Goal: Task Accomplishment & Management: Complete application form

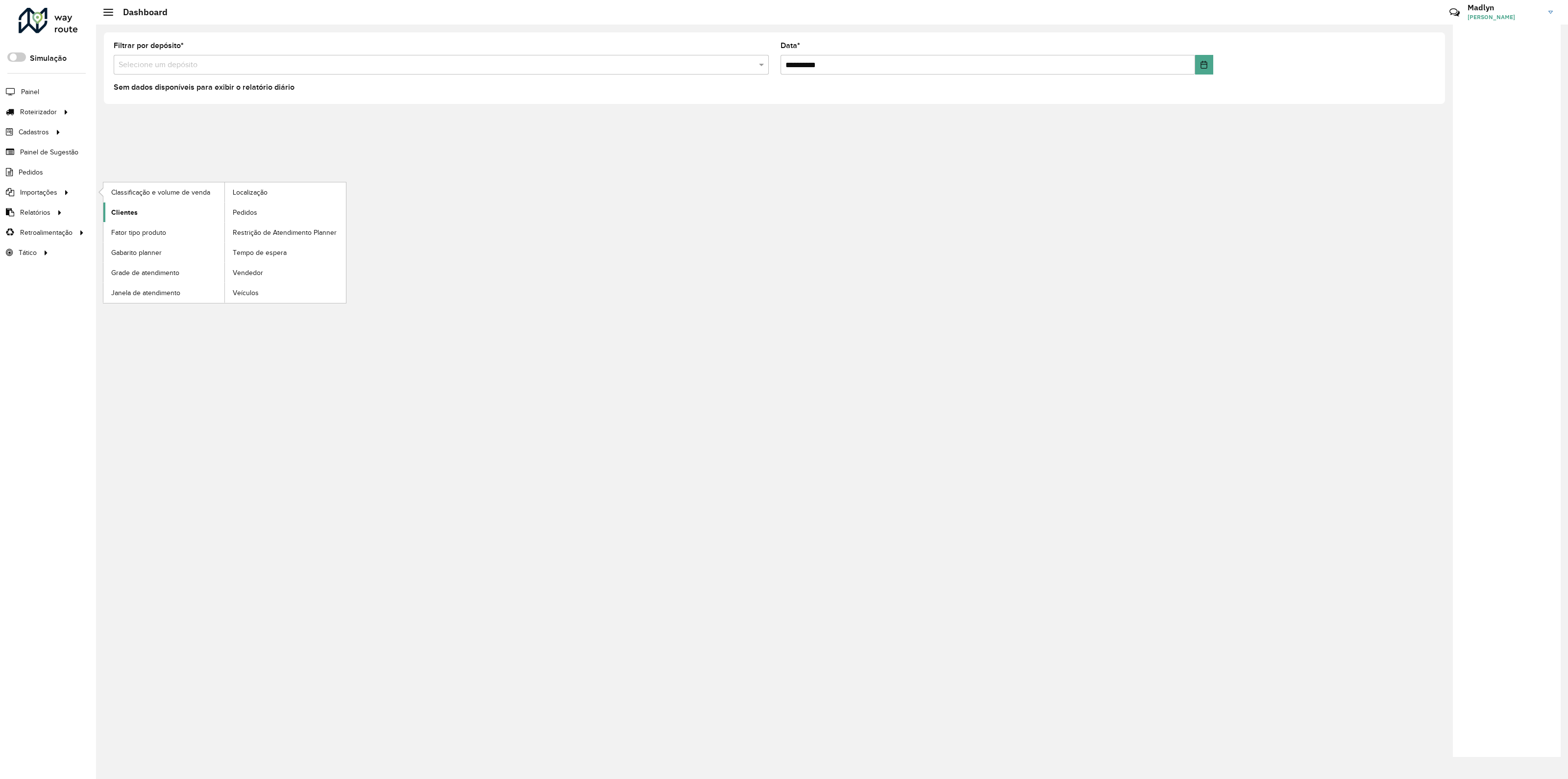
click at [127, 212] on span "Clientes" at bounding box center [124, 213] width 26 height 10
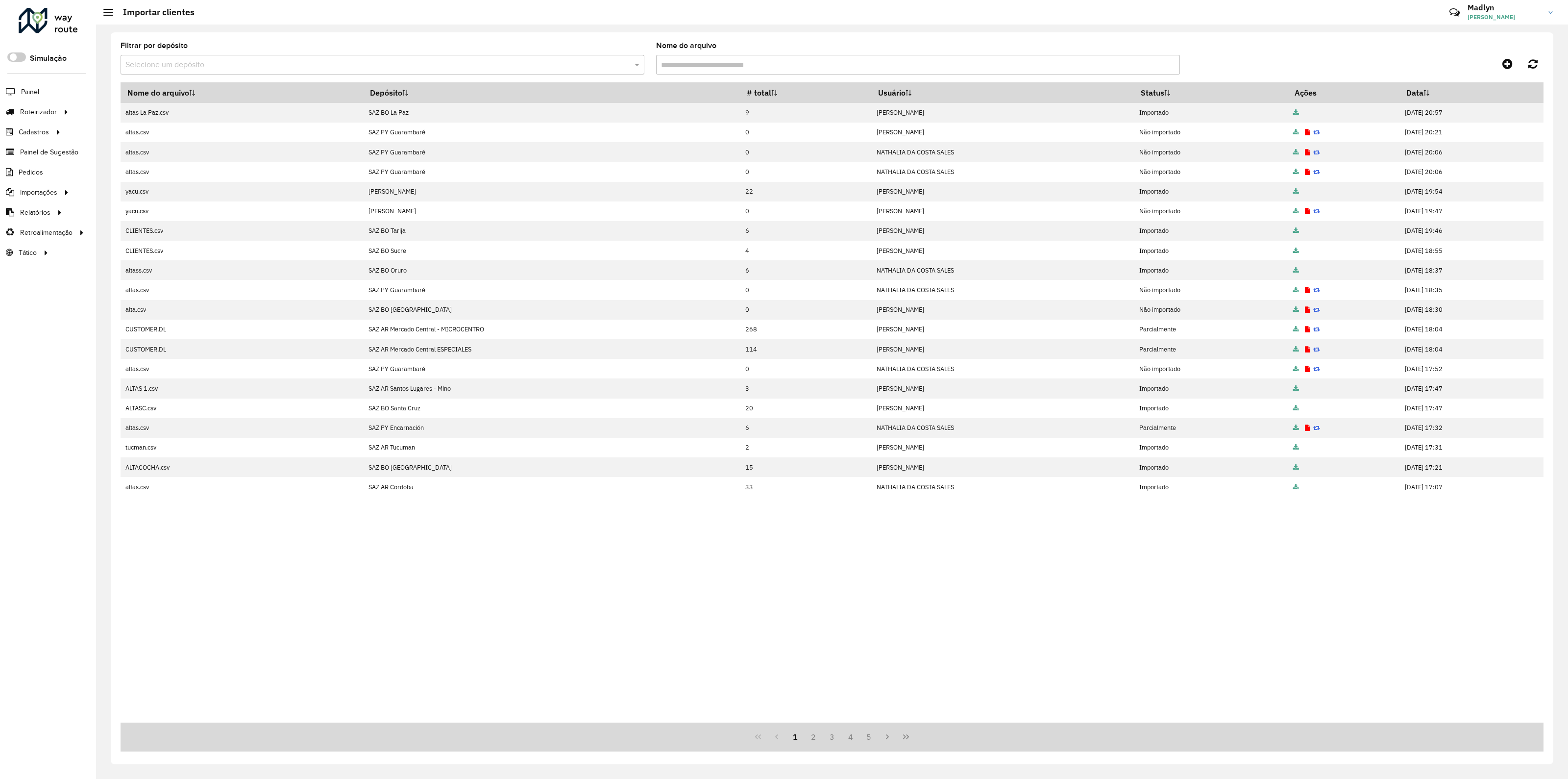
click at [257, 63] on input "text" at bounding box center [372, 65] width 494 height 12
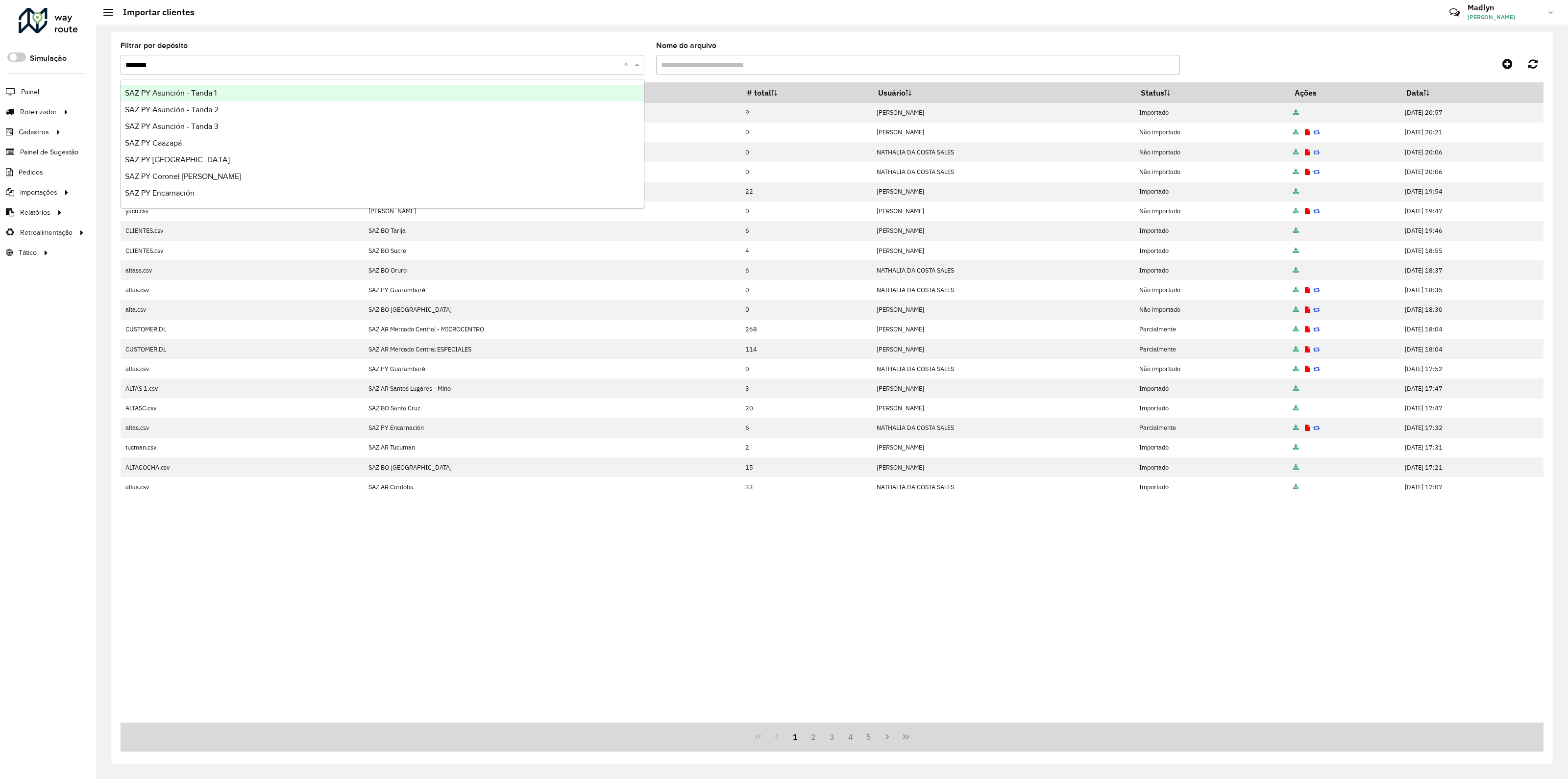
type input "********"
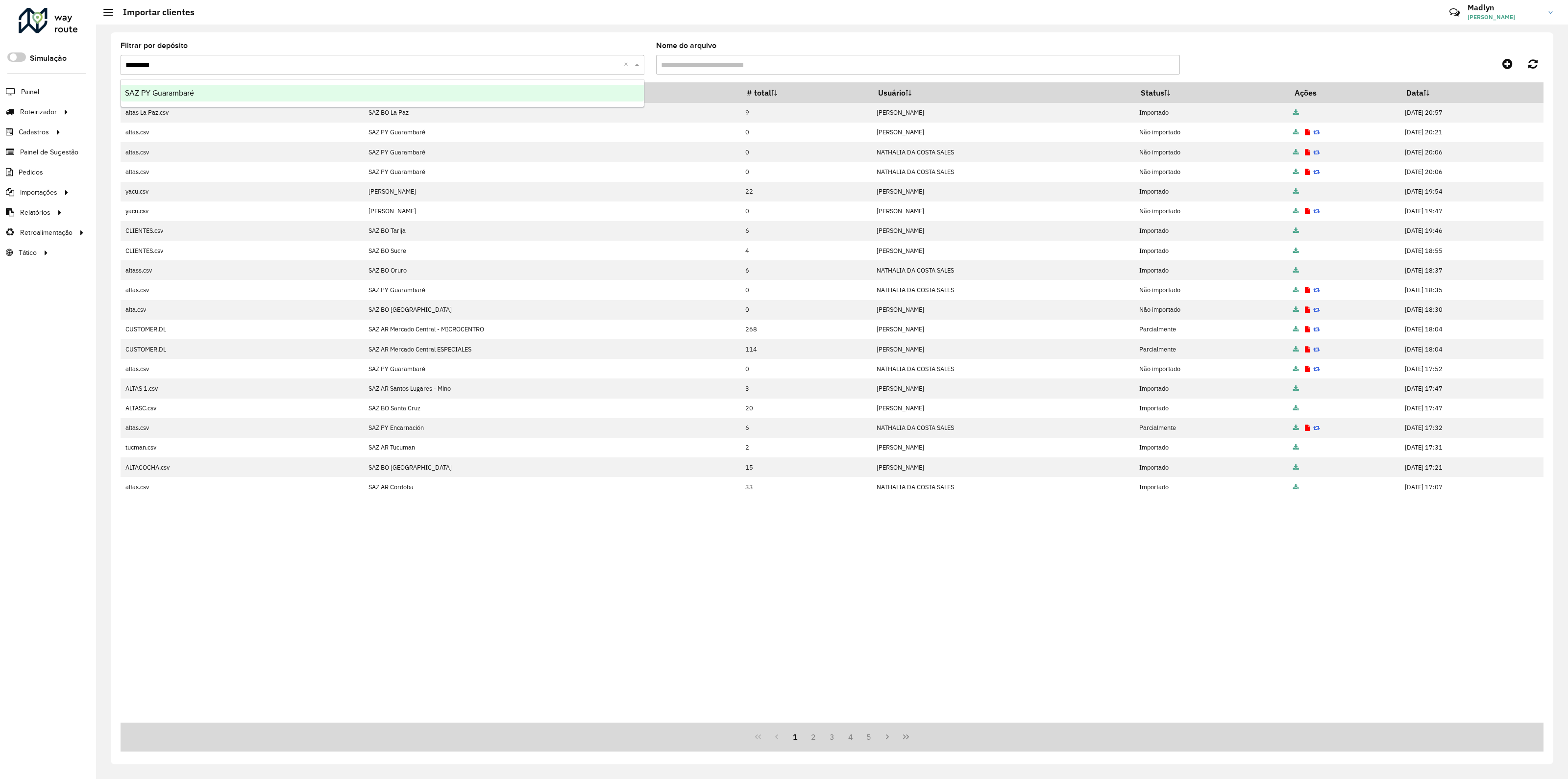
click at [253, 95] on div "SAZ PY Guarambaré" at bounding box center [382, 93] width 523 height 17
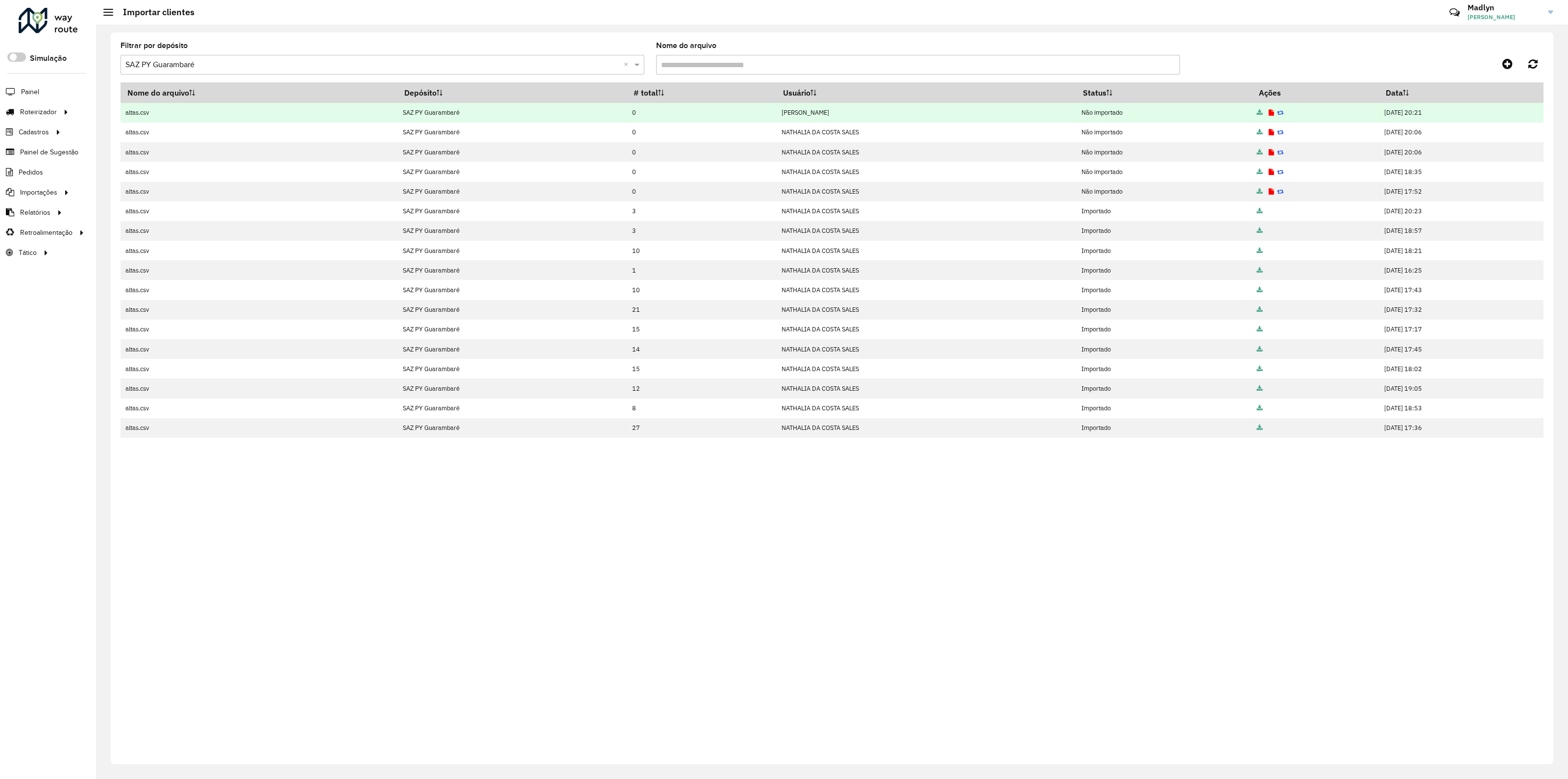
click at [1269, 111] on icon at bounding box center [1271, 113] width 5 height 6
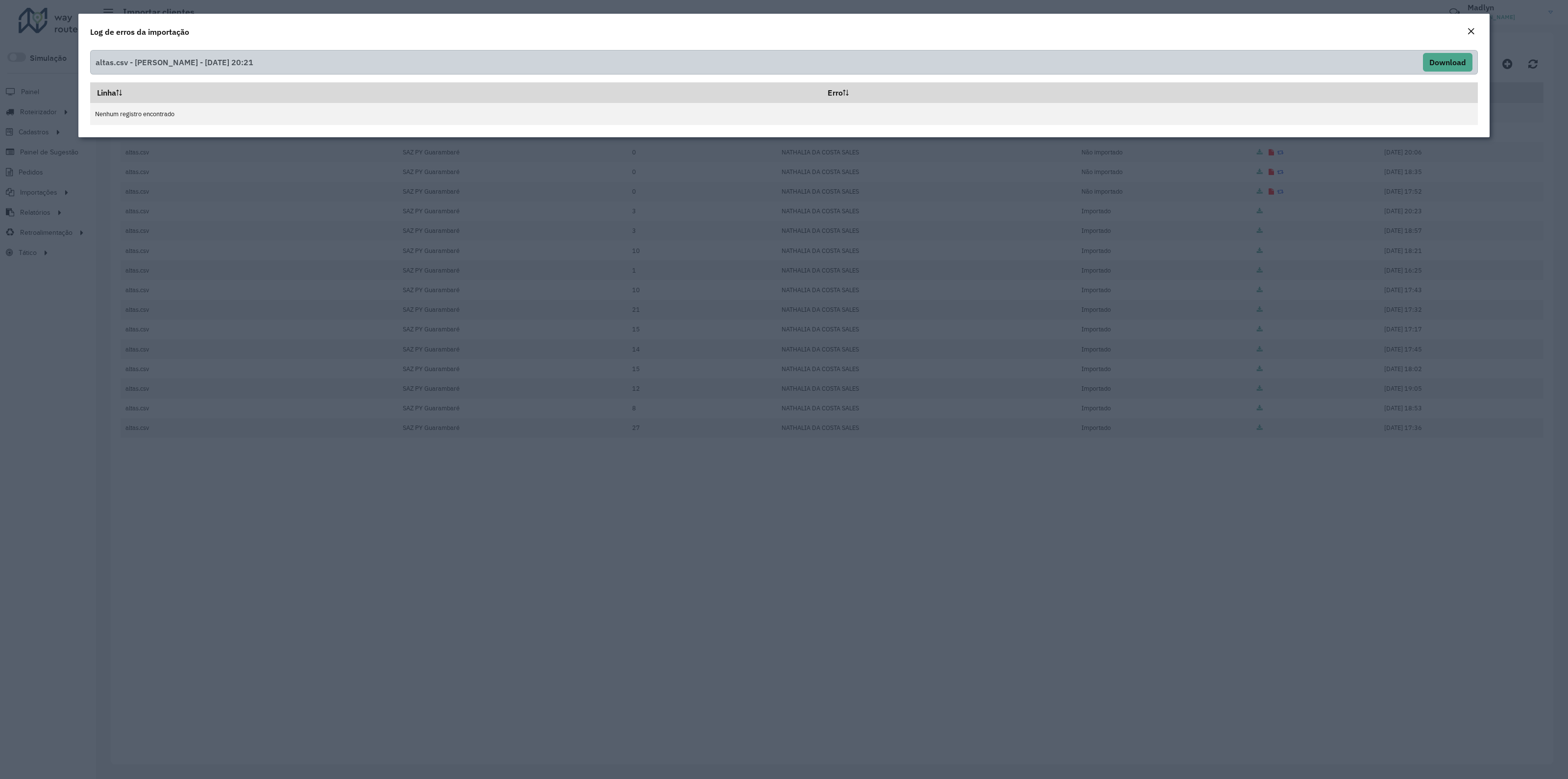
click at [1470, 30] on em "Close" at bounding box center [1471, 31] width 8 height 8
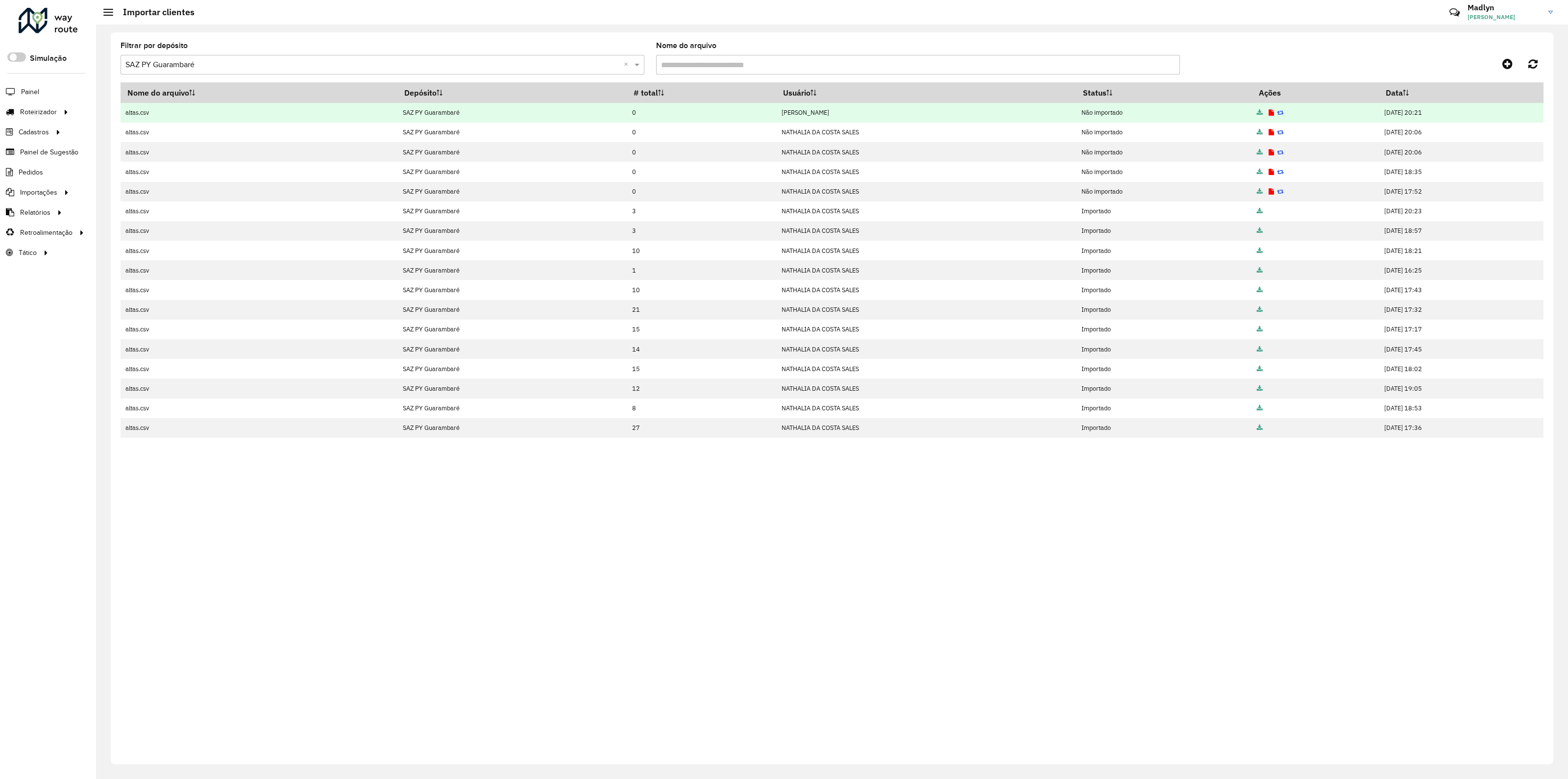
click at [1277, 109] on link at bounding box center [1280, 112] width 7 height 8
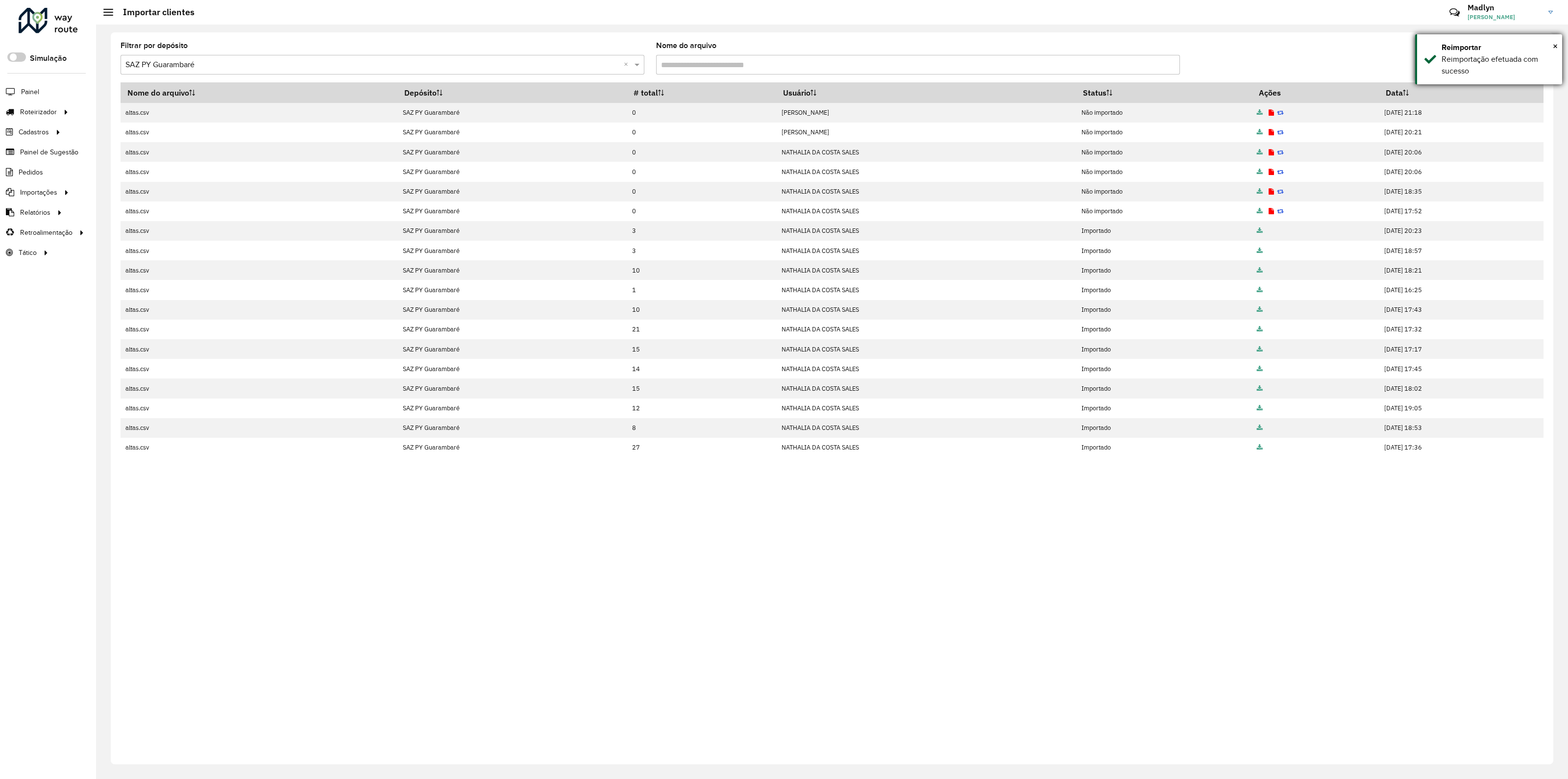
click at [1503, 58] on div "Reimportação efetuada com sucesso" at bounding box center [1498, 65] width 113 height 24
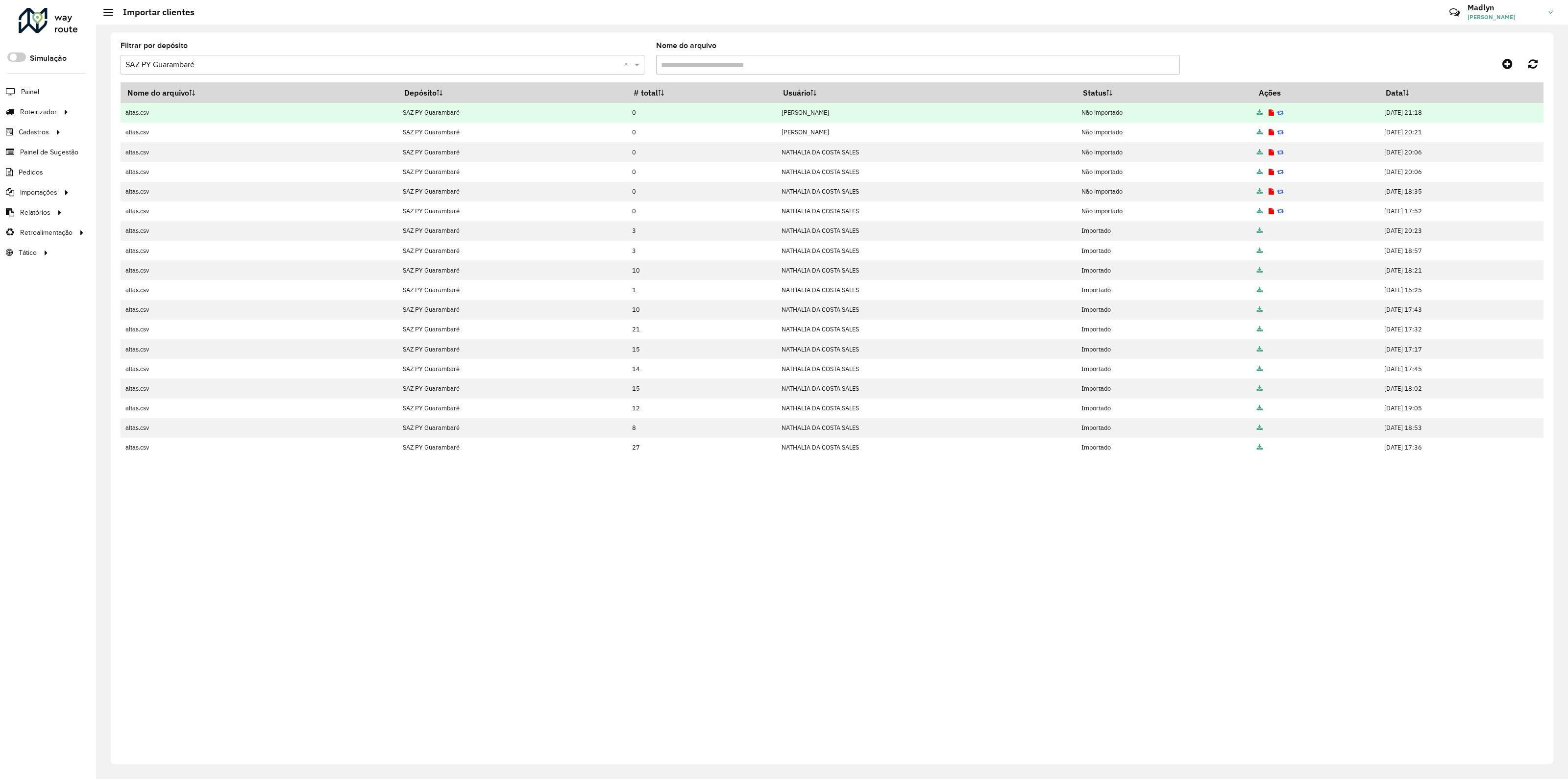
click at [1269, 112] on icon at bounding box center [1271, 113] width 5 height 6
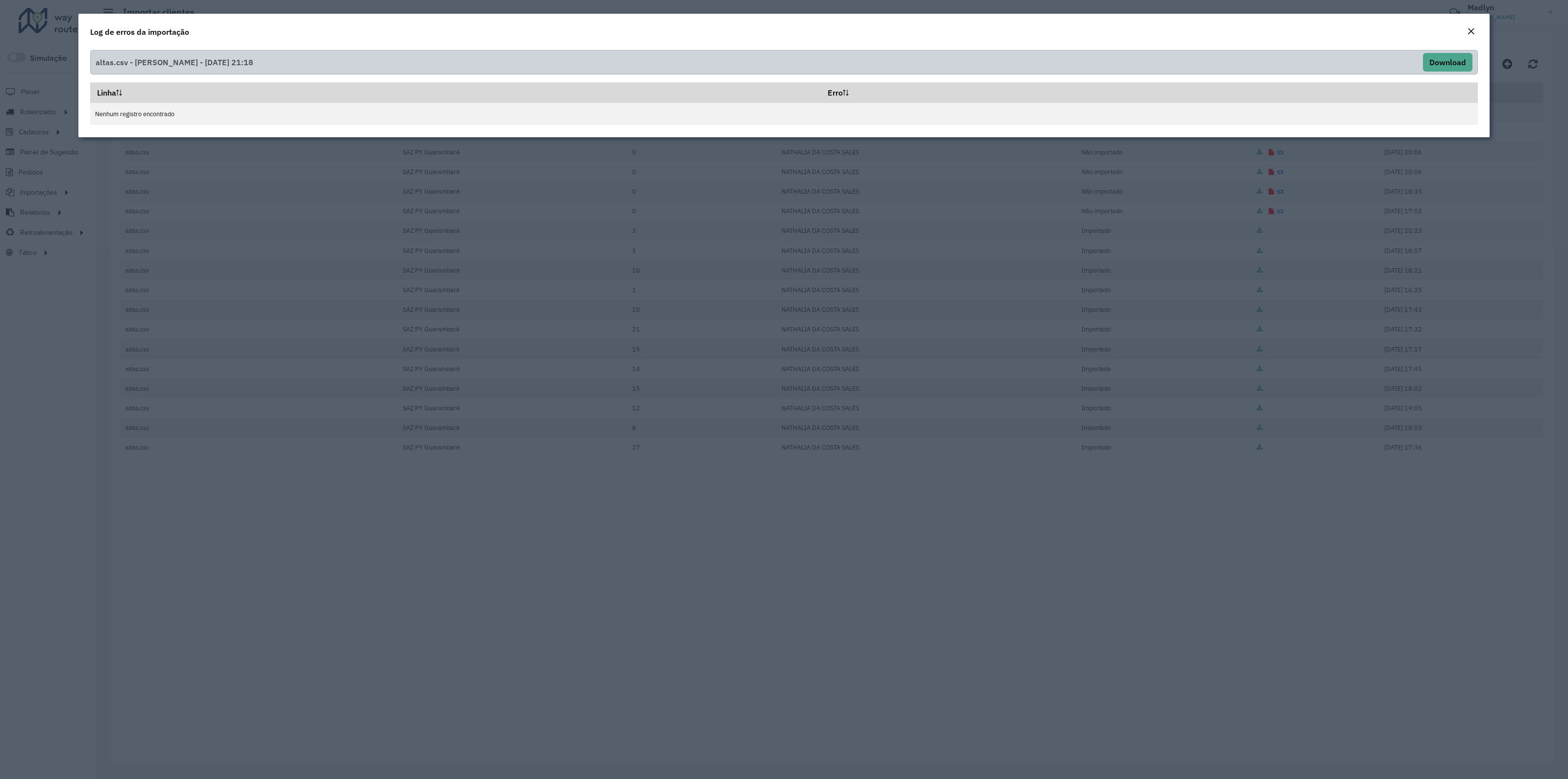
click at [1474, 28] on em "Close" at bounding box center [1471, 31] width 8 height 8
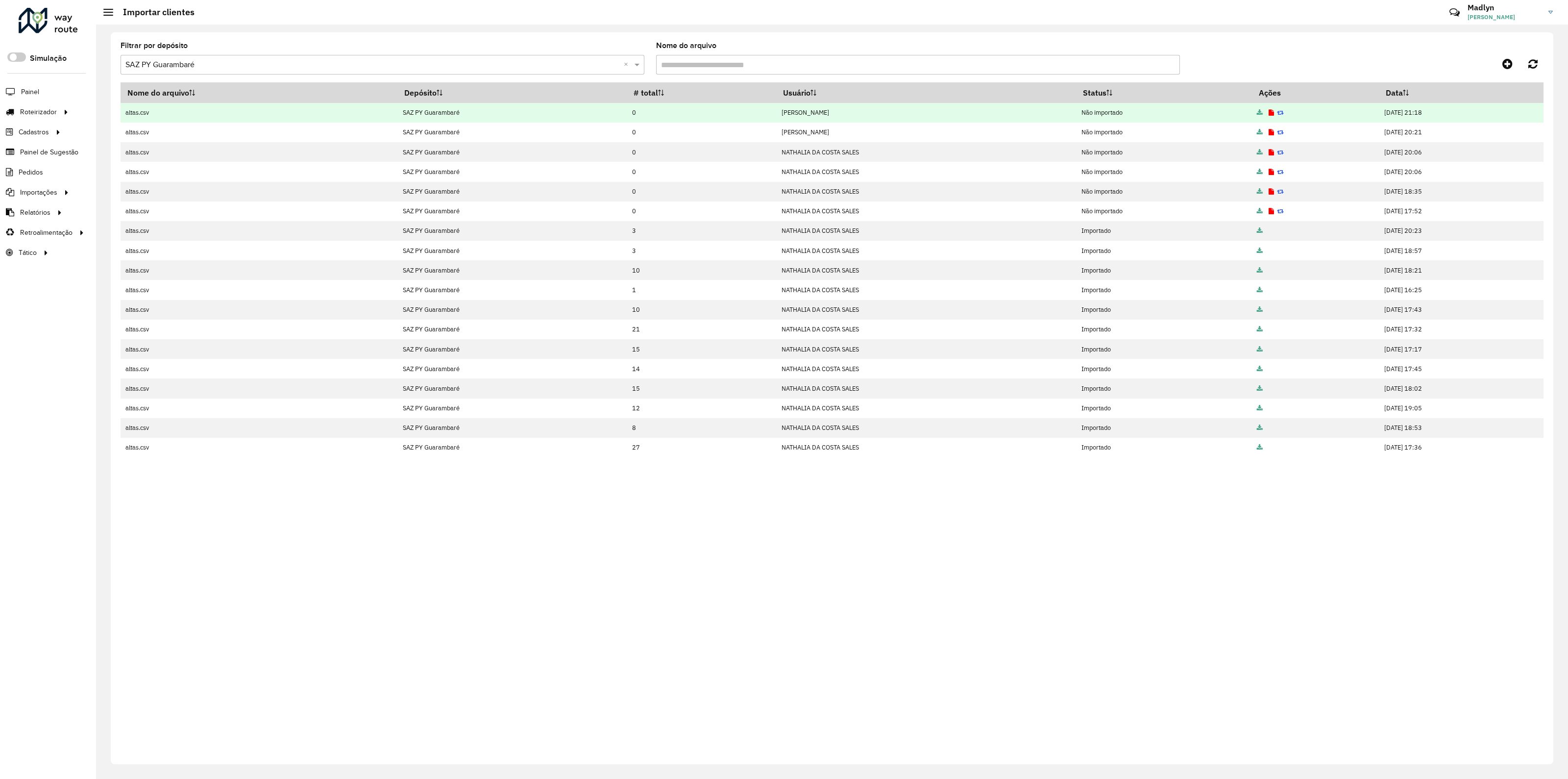
click at [1257, 112] on icon at bounding box center [1260, 113] width 6 height 6
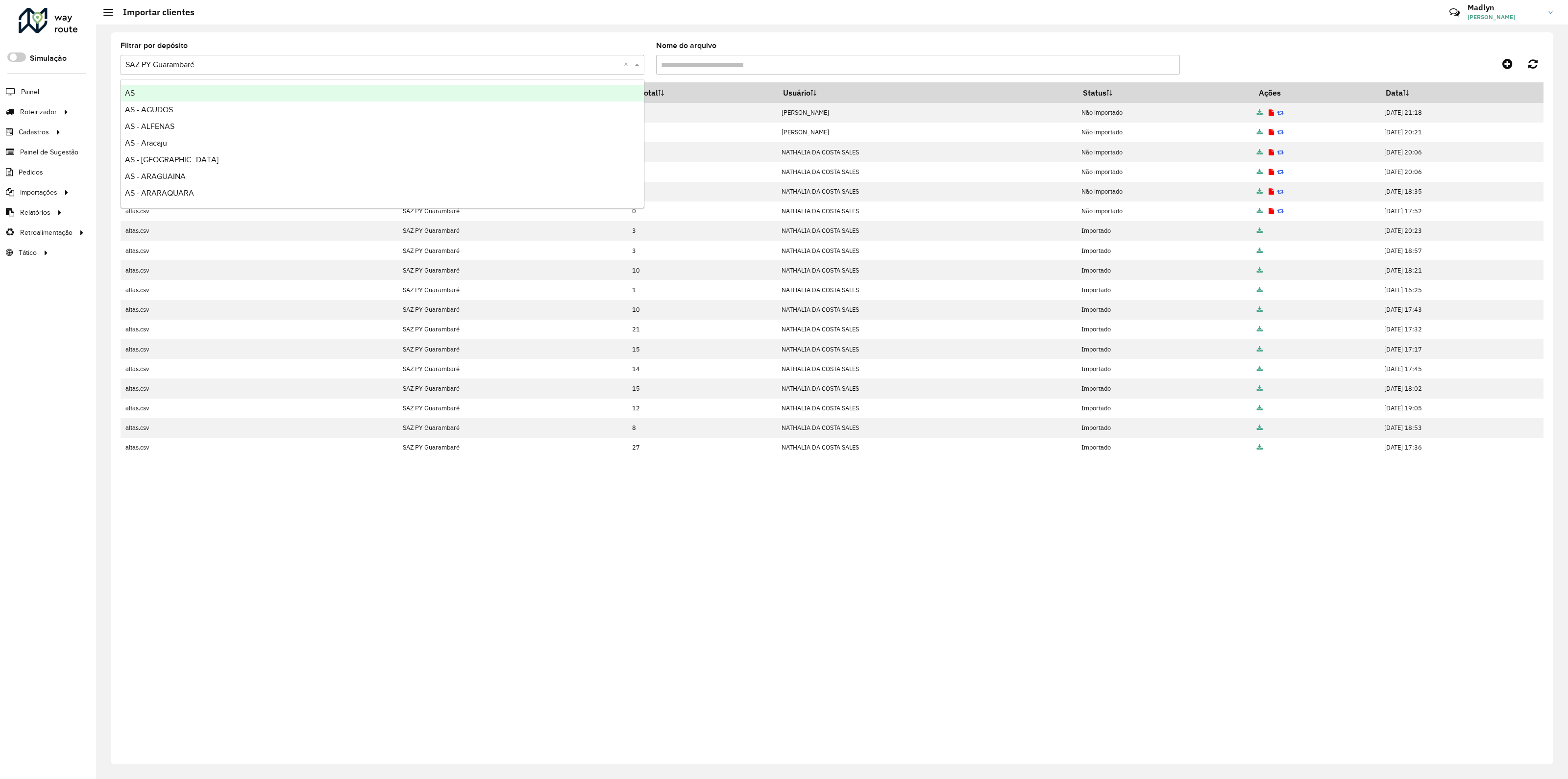
drag, startPoint x: 215, startPoint y: 65, endPoint x: 85, endPoint y: 55, distance: 130.4
click at [85, 55] on div "Roteirizador AmbevTech Simulação Painel Roteirizador Entregas Vendas Cadastros …" at bounding box center [784, 390] width 1568 height 779
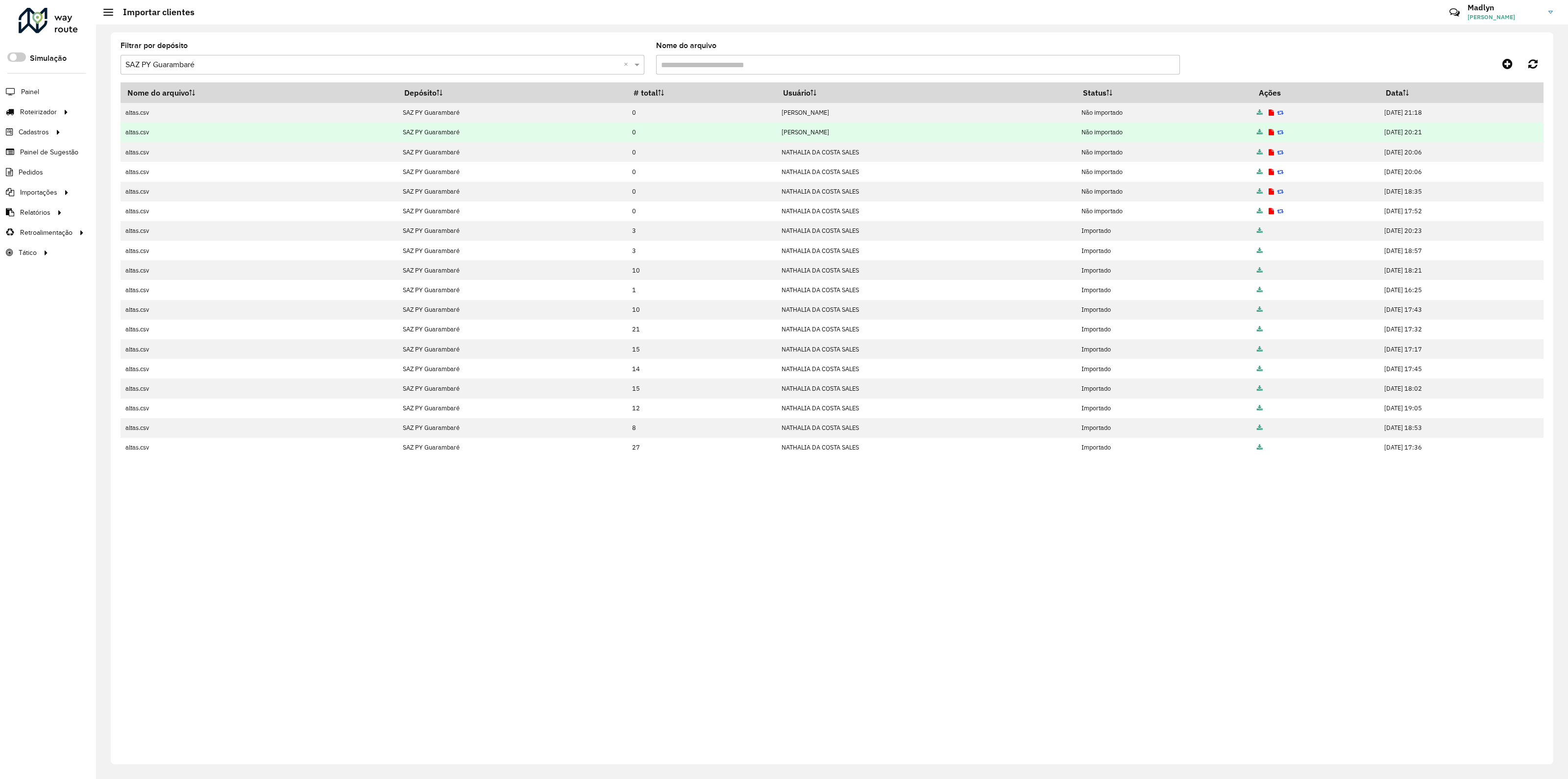
click at [1269, 133] on icon at bounding box center [1271, 132] width 5 height 6
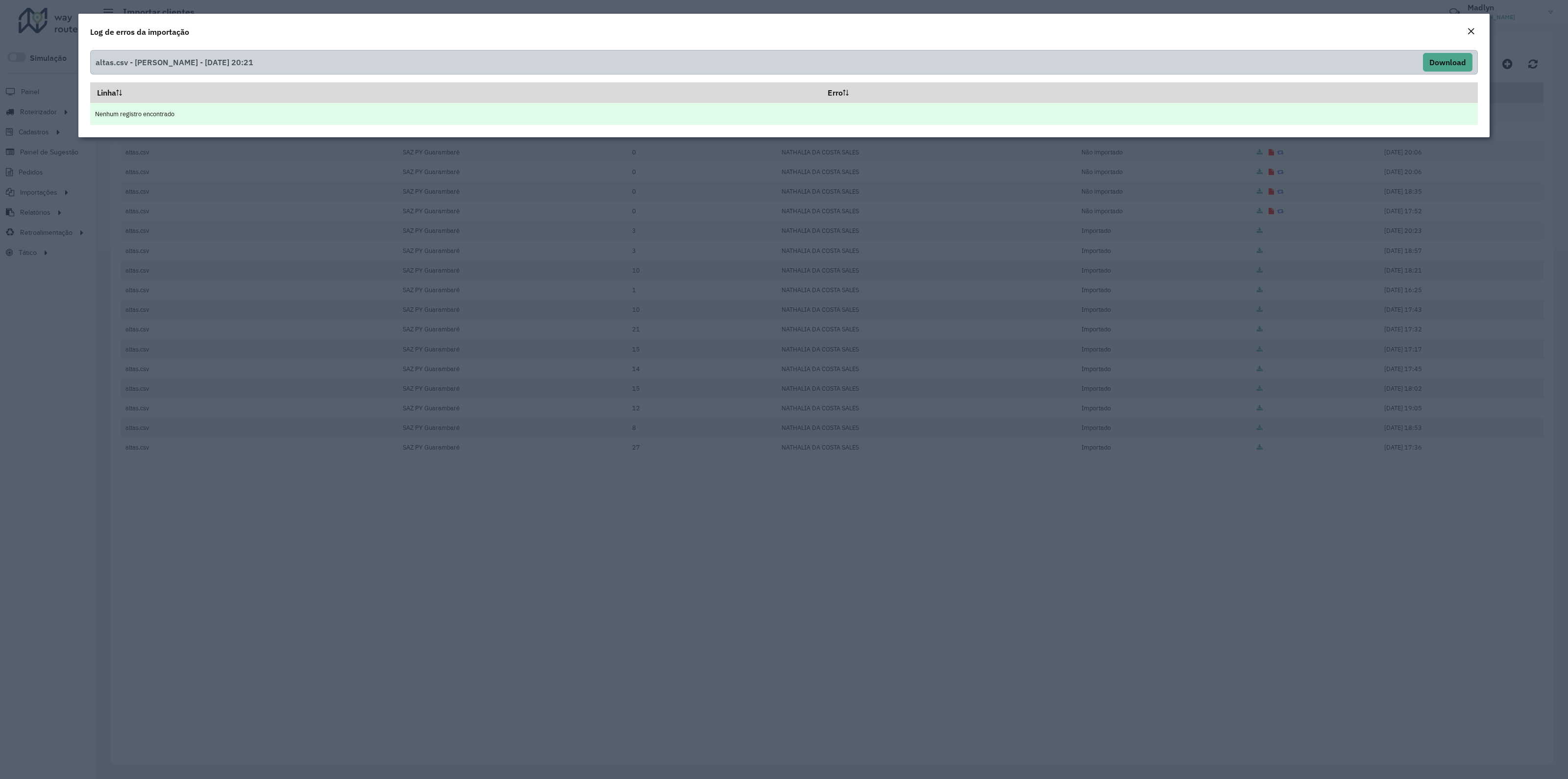
drag, startPoint x: 136, startPoint y: 111, endPoint x: 189, endPoint y: 116, distance: 53.2
click at [189, 116] on td "Nenhum registro encontrado" at bounding box center [783, 114] width 1387 height 22
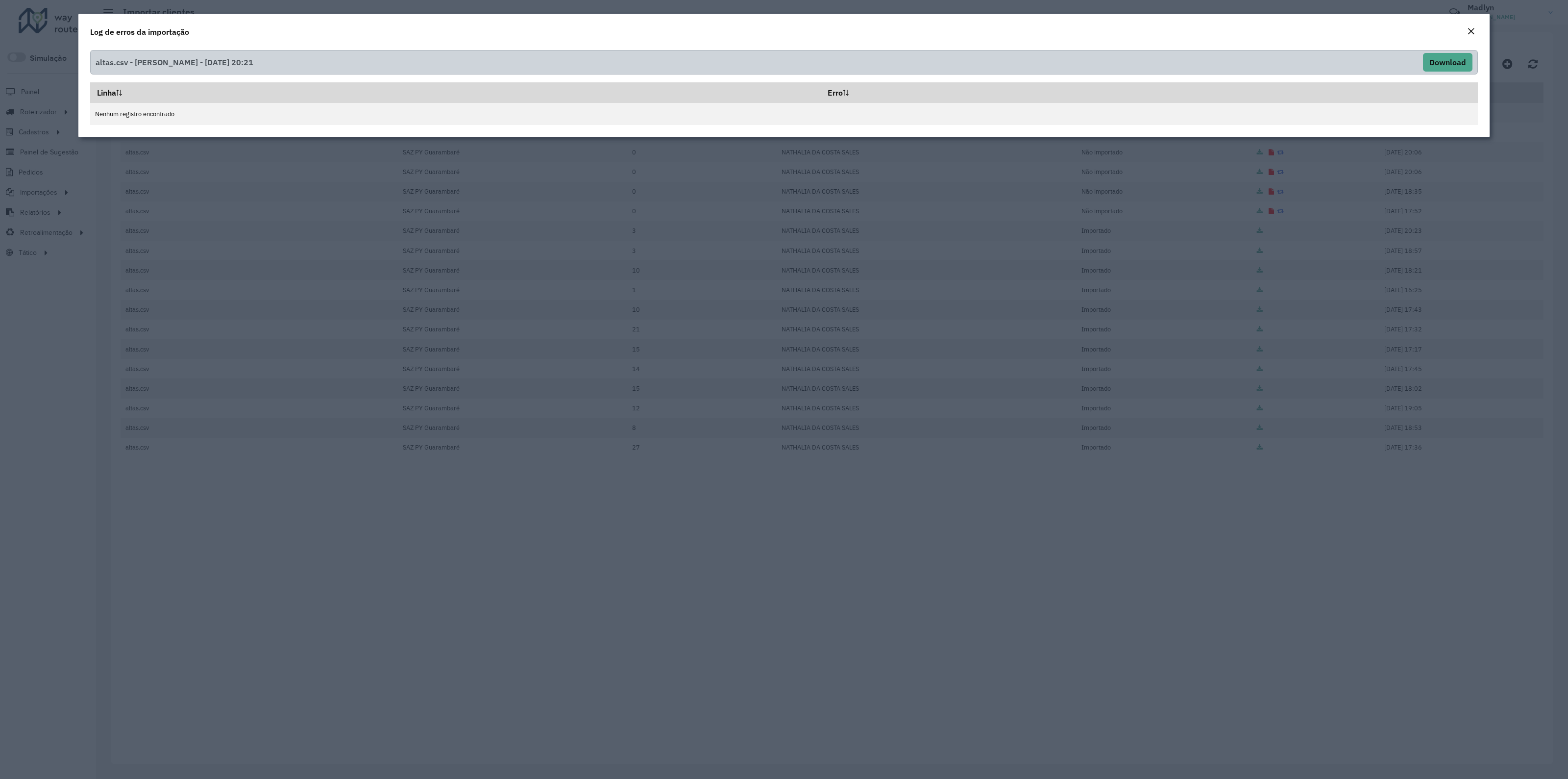
click at [1471, 30] on em "Close" at bounding box center [1471, 31] width 8 height 8
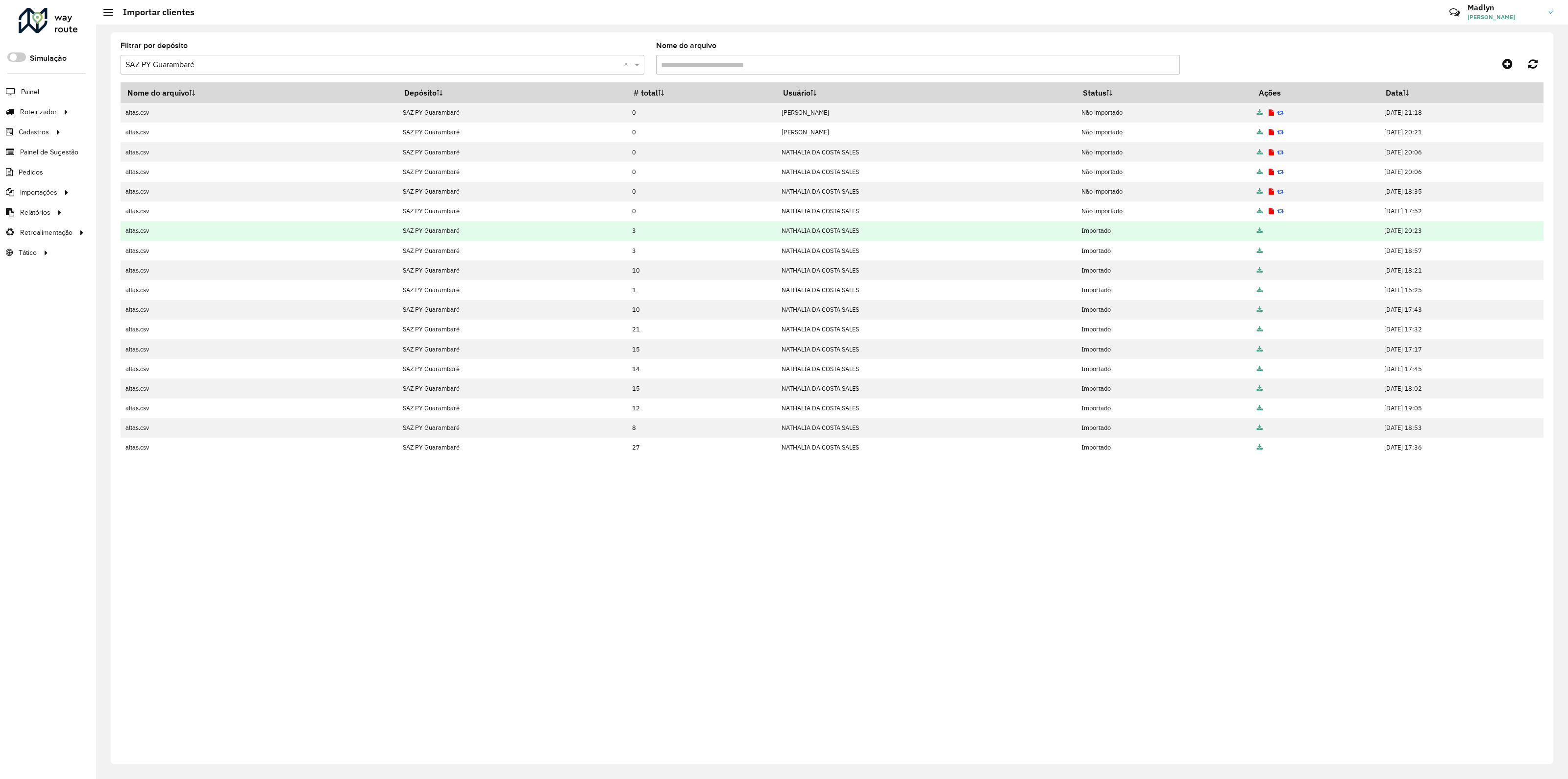
click at [1257, 229] on icon at bounding box center [1260, 231] width 6 height 6
drag, startPoint x: 150, startPoint y: 232, endPoint x: 126, endPoint y: 232, distance: 24.0
click at [126, 232] on td "altas.csv" at bounding box center [259, 231] width 277 height 19
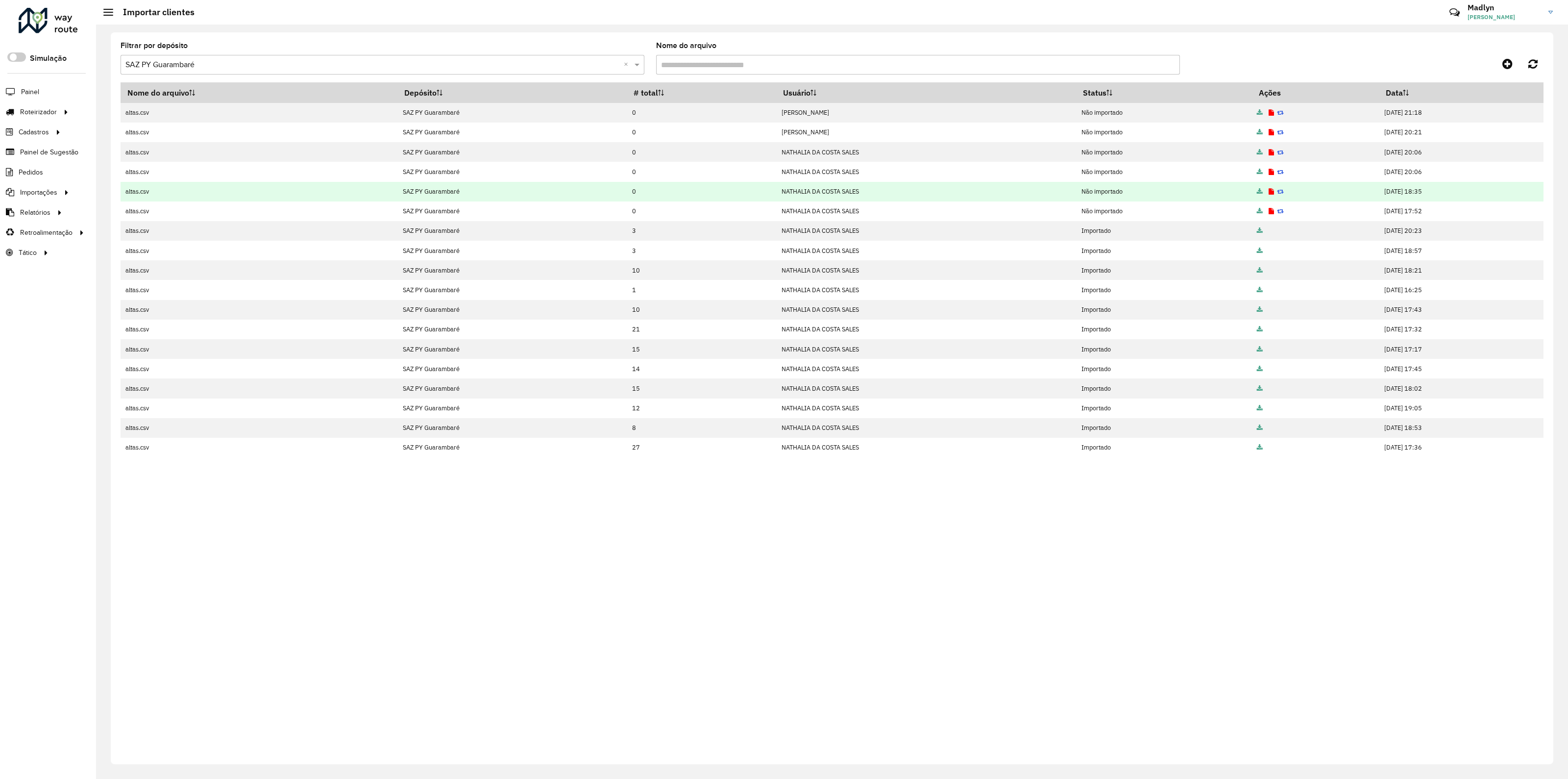
click at [1257, 190] on icon at bounding box center [1260, 192] width 6 height 6
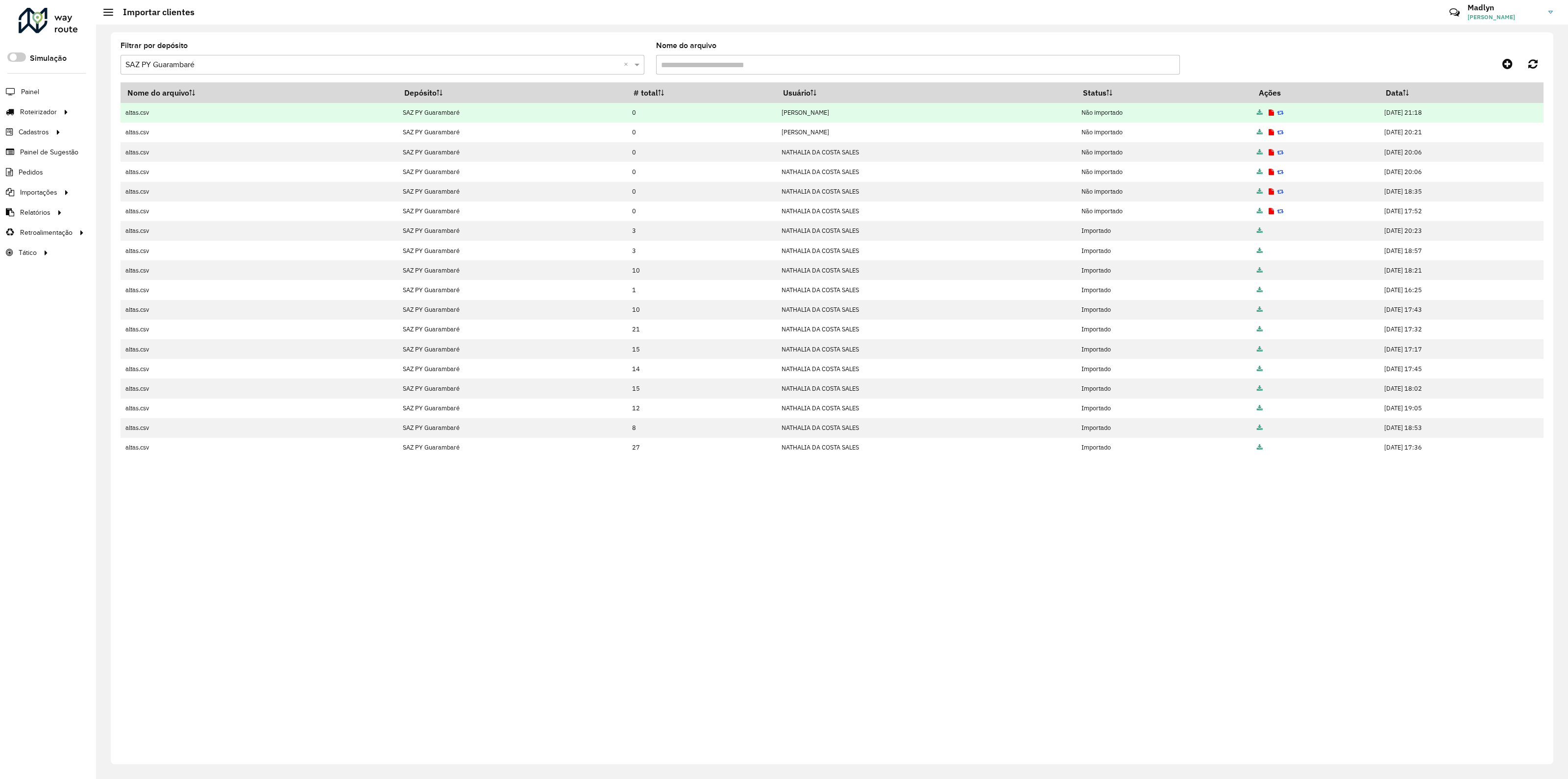
click at [1269, 111] on icon at bounding box center [1271, 113] width 5 height 6
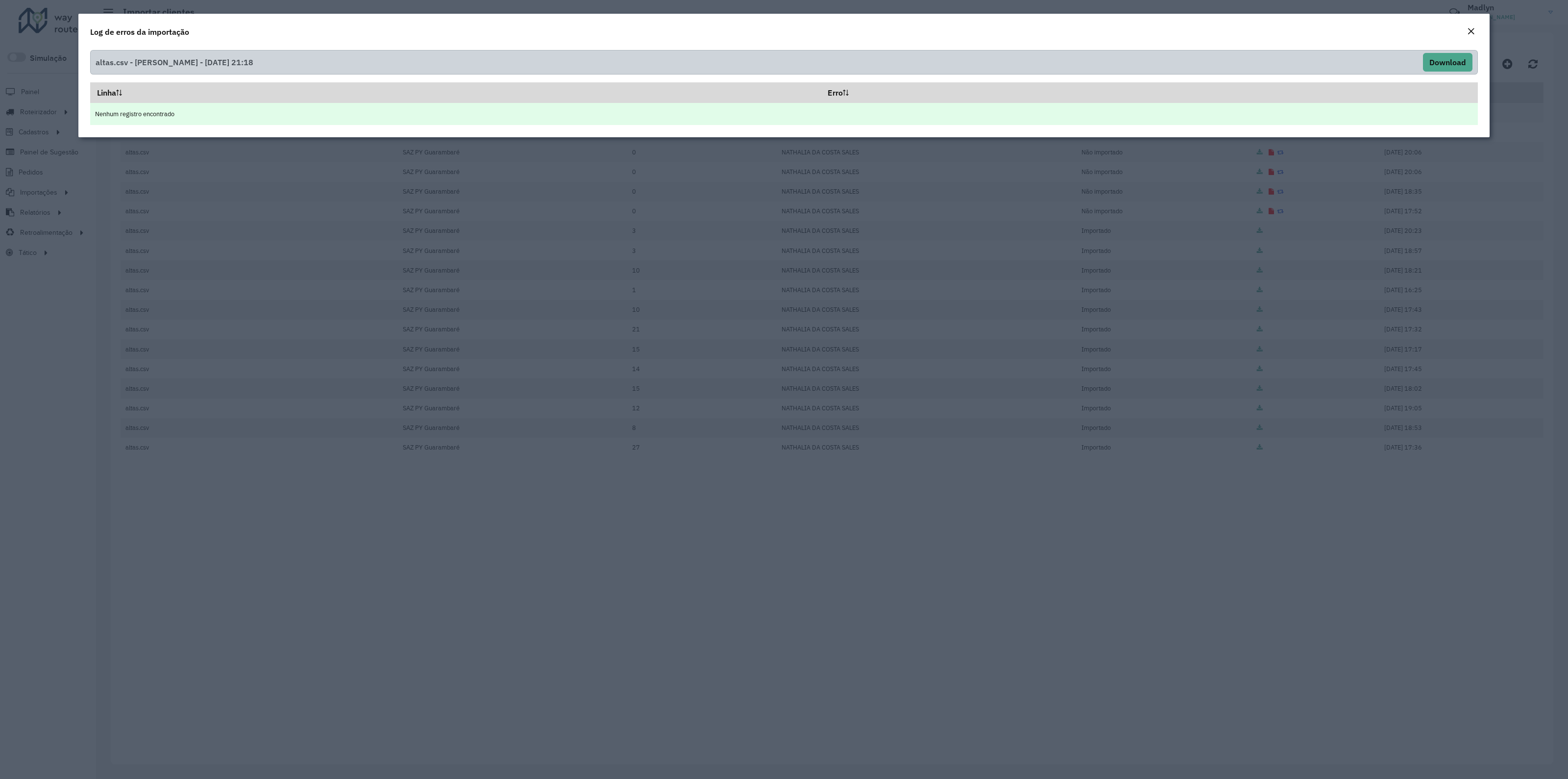
drag, startPoint x: 147, startPoint y: 118, endPoint x: 215, endPoint y: 106, distance: 69.1
click at [215, 106] on td "Nenhum registro encontrado" at bounding box center [783, 114] width 1387 height 22
drag, startPoint x: 103, startPoint y: 113, endPoint x: 164, endPoint y: 111, distance: 61.0
click at [164, 111] on td "Nenhum registro encontrado" at bounding box center [783, 114] width 1387 height 22
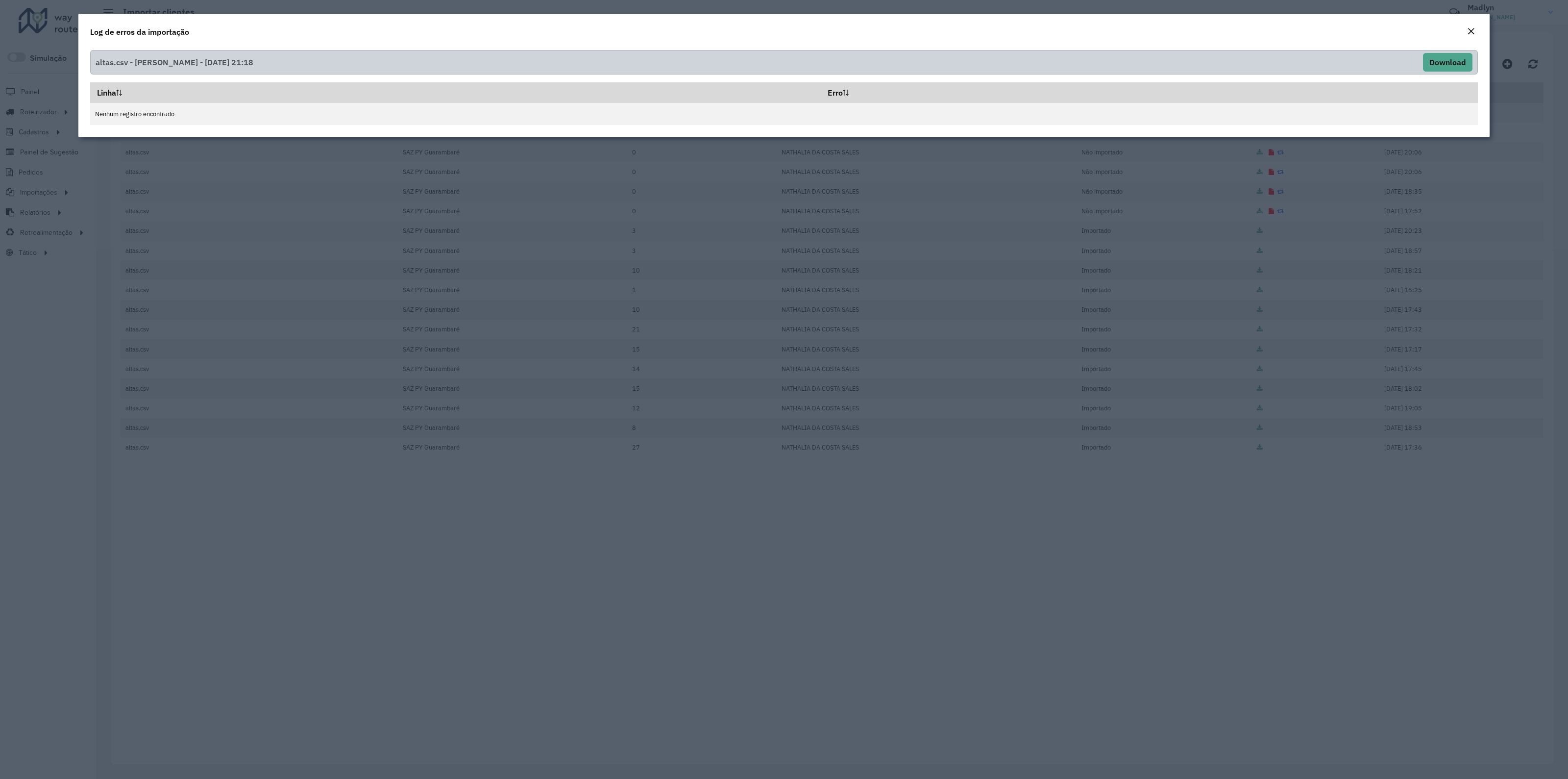
click at [1471, 24] on div "Log de erros da importação" at bounding box center [784, 30] width 1411 height 32
click at [1468, 28] on em "Close" at bounding box center [1471, 31] width 8 height 8
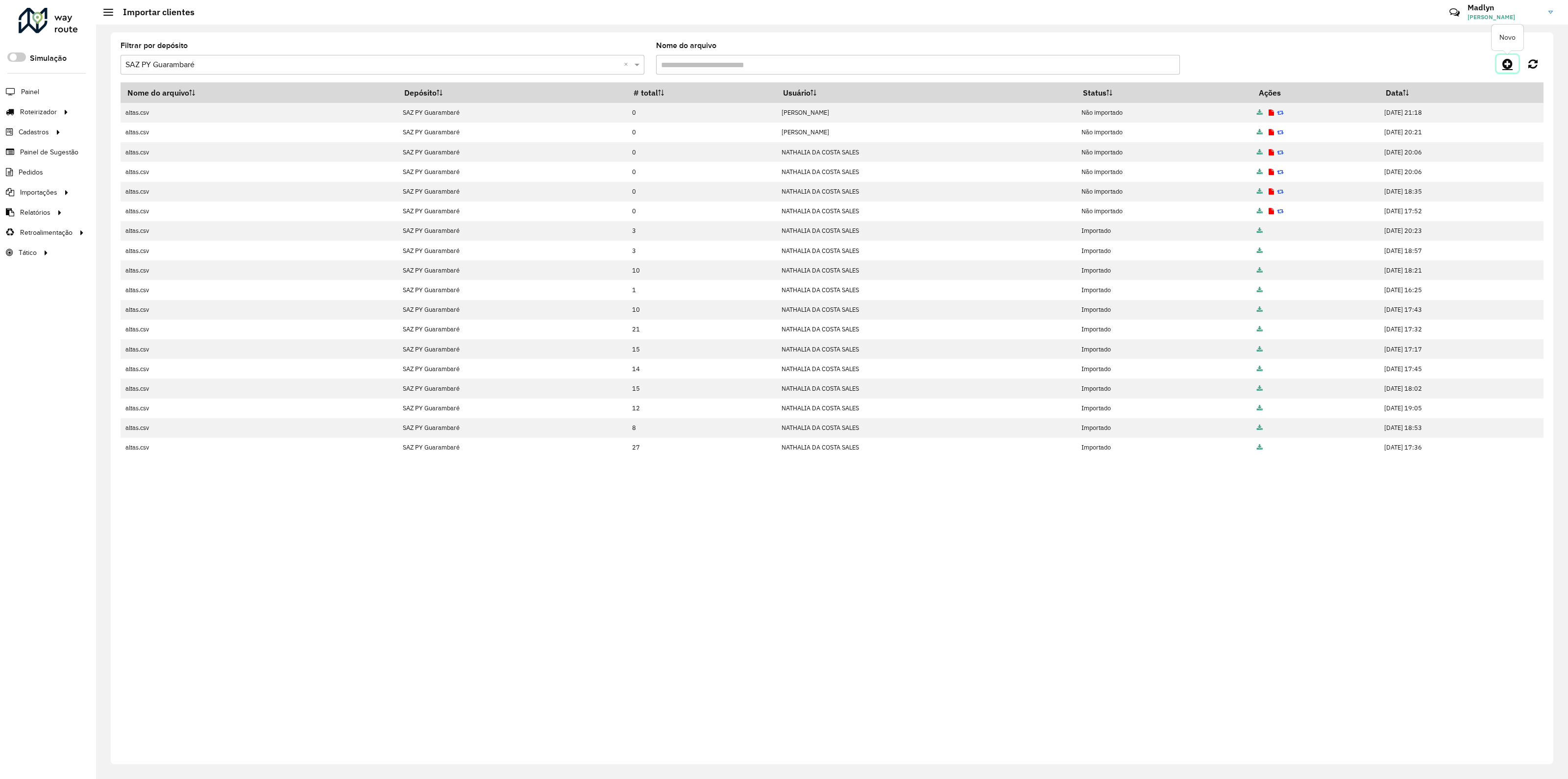
click at [1509, 64] on icon at bounding box center [1508, 64] width 10 height 12
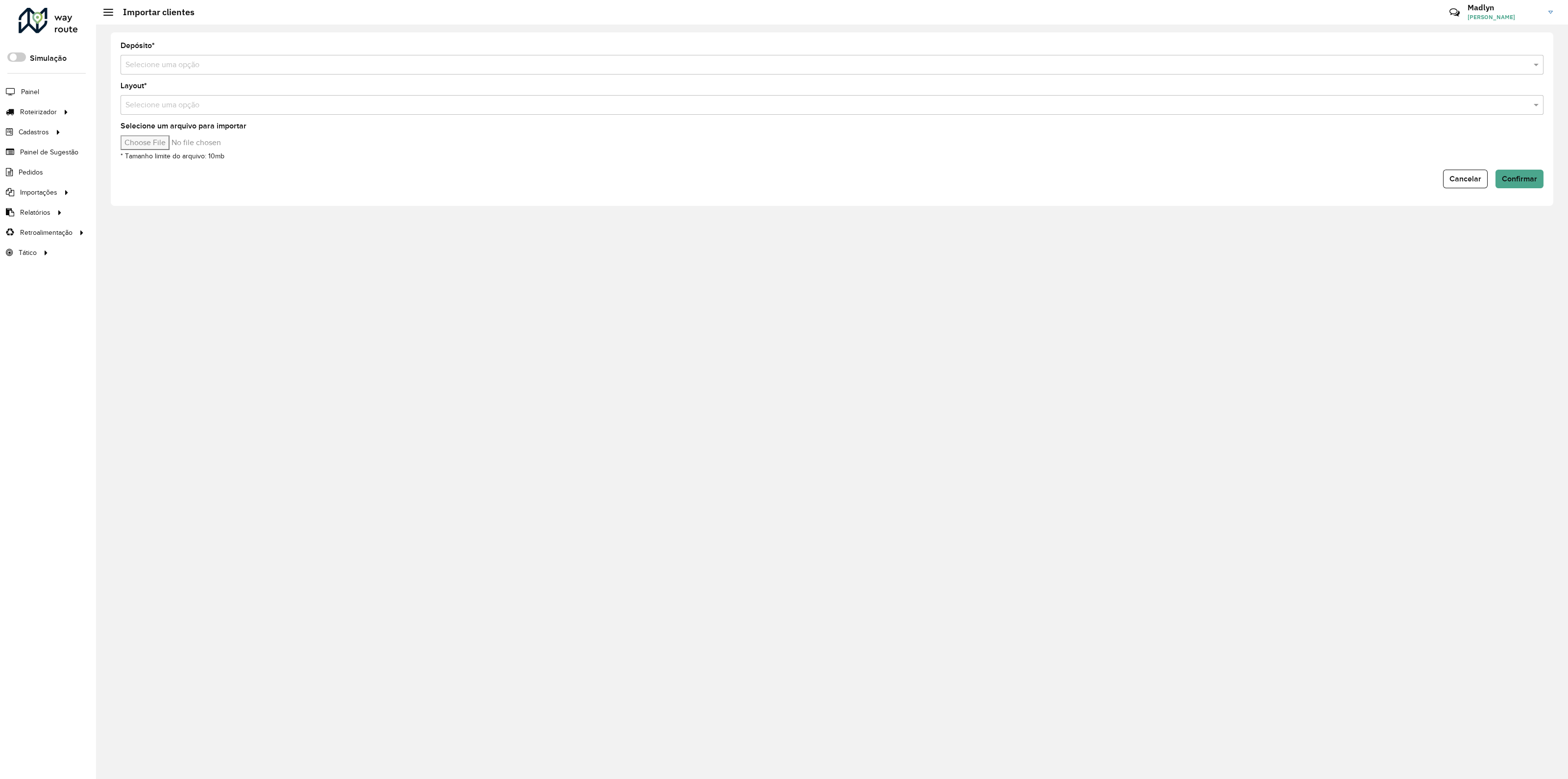
click at [177, 61] on input "text" at bounding box center [822, 65] width 1393 height 12
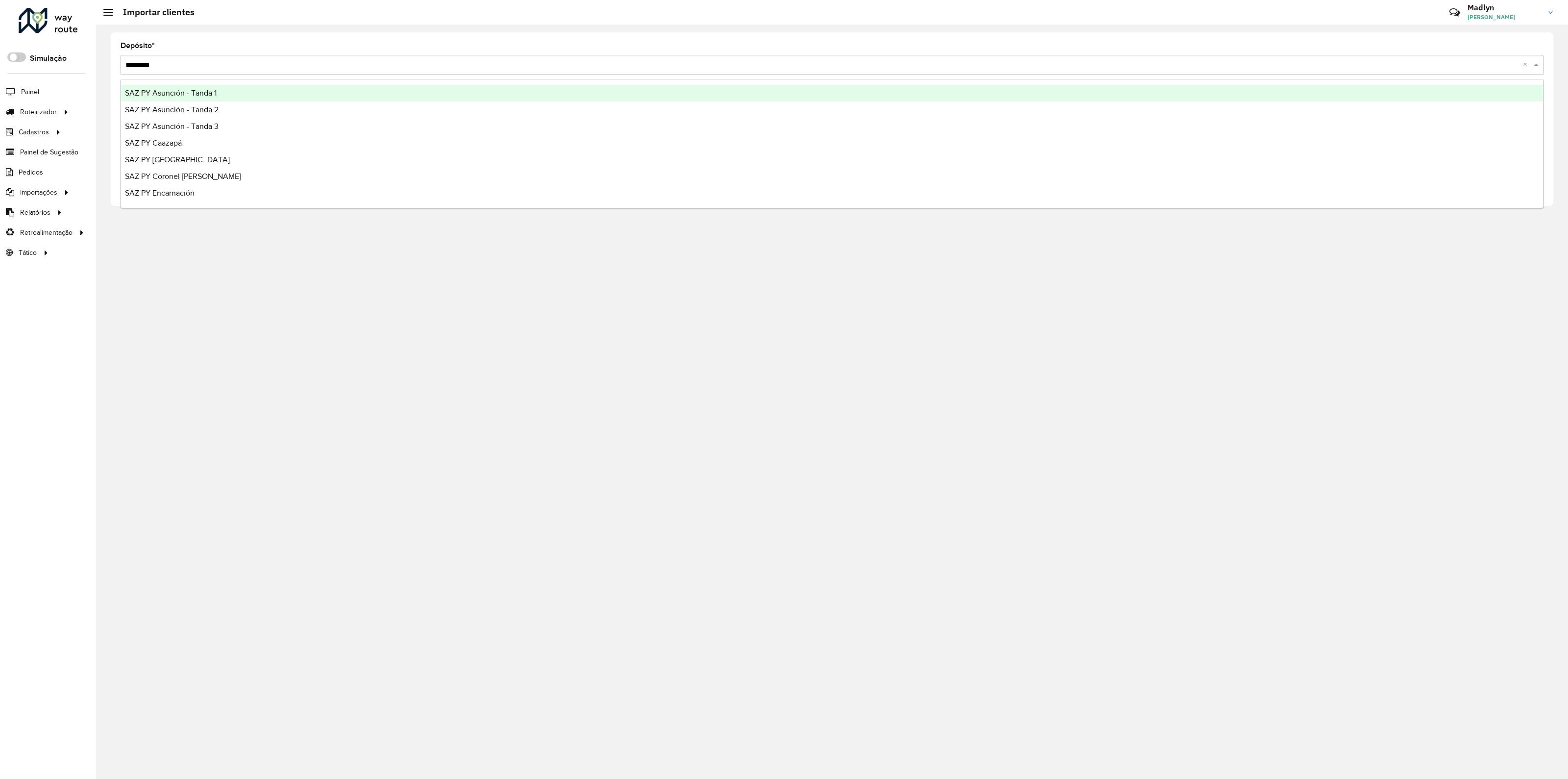
type input "*********"
click at [174, 94] on span "SAZ PY Guarambaré" at bounding box center [159, 93] width 69 height 8
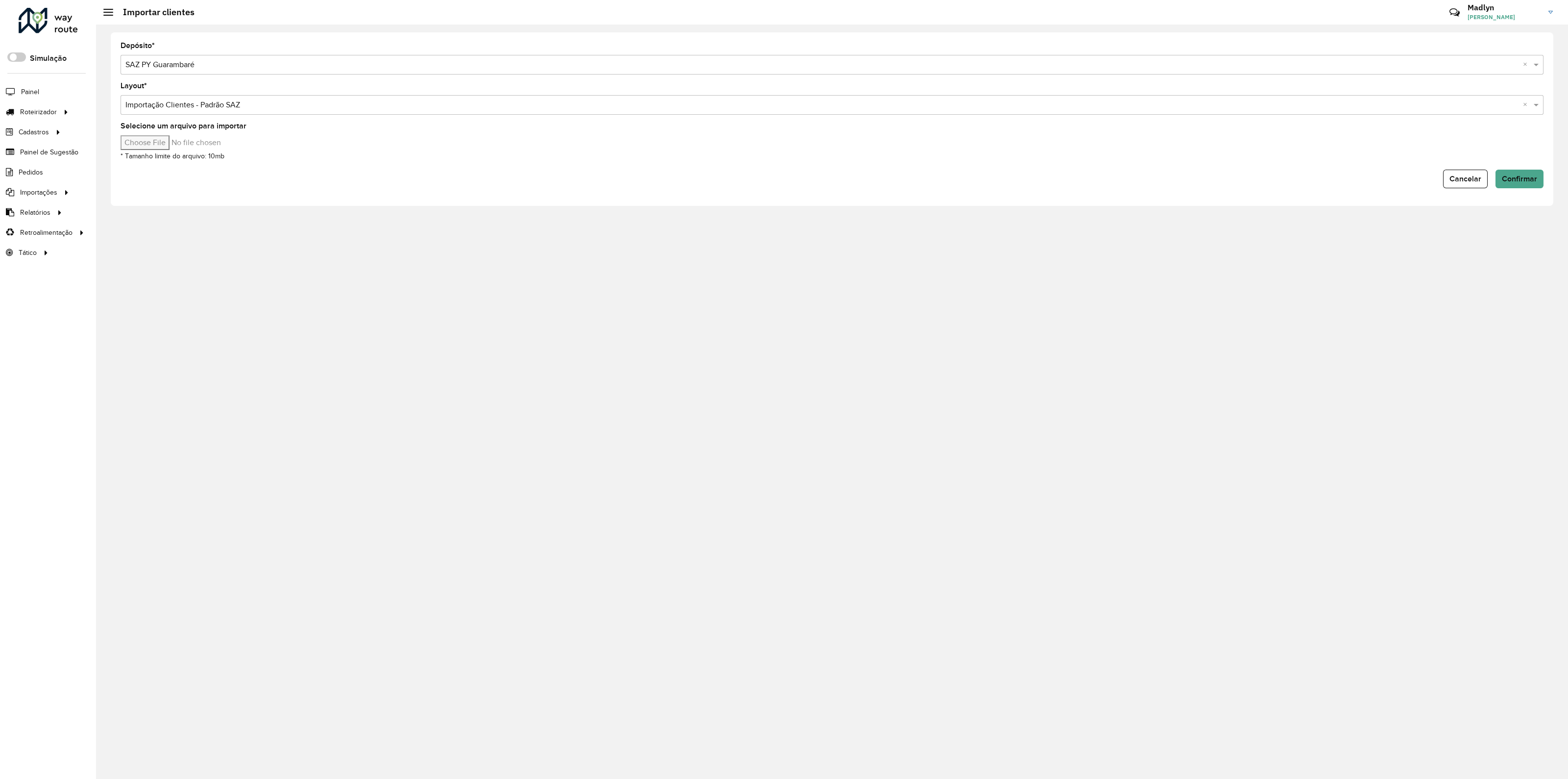
click at [156, 141] on input "Selecione um arquivo para importar" at bounding box center [204, 142] width 166 height 15
type input "**********"
click at [1529, 174] on button "Confirmar" at bounding box center [1519, 179] width 48 height 19
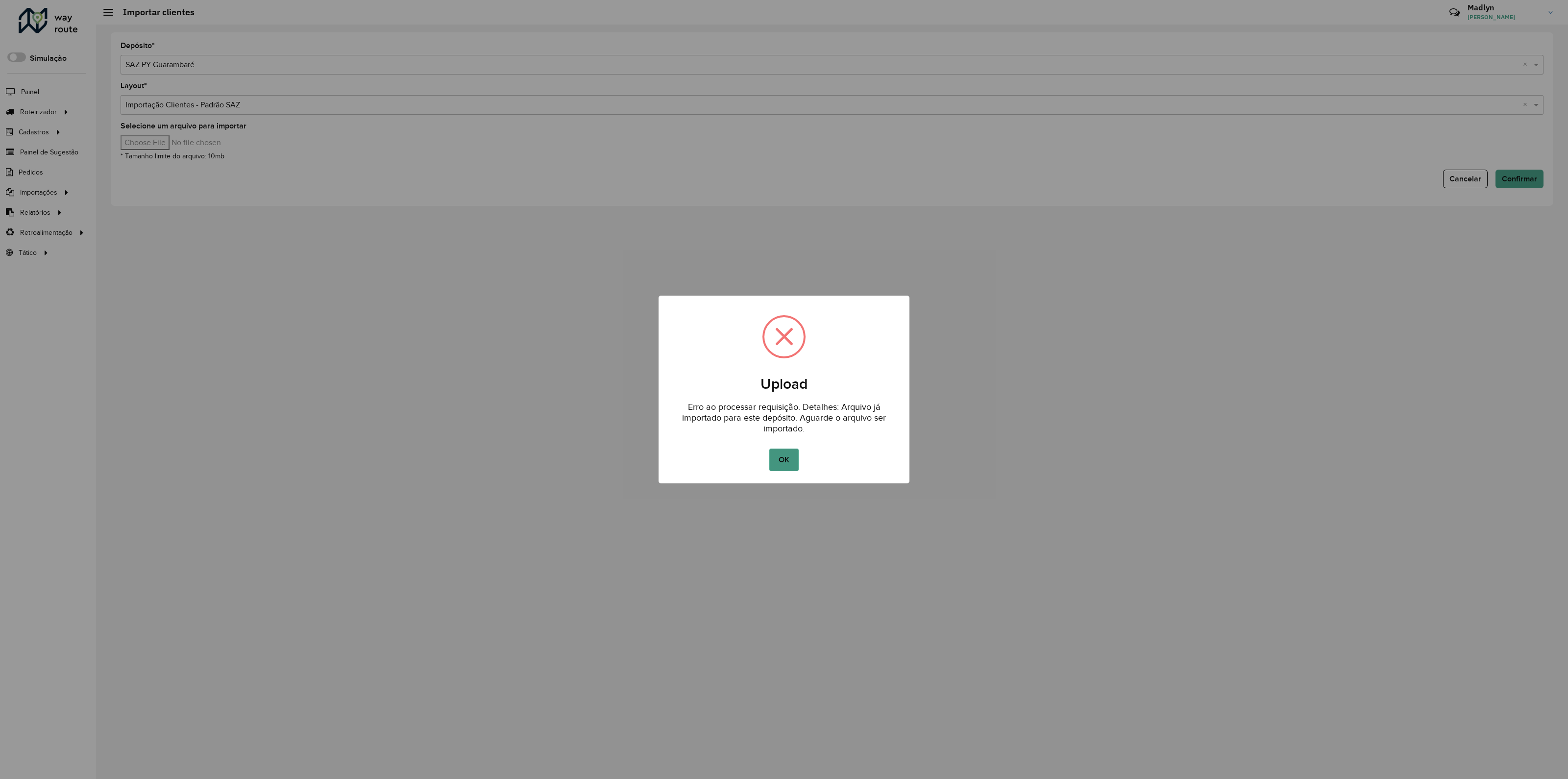
click at [785, 456] on button "OK" at bounding box center [783, 460] width 29 height 22
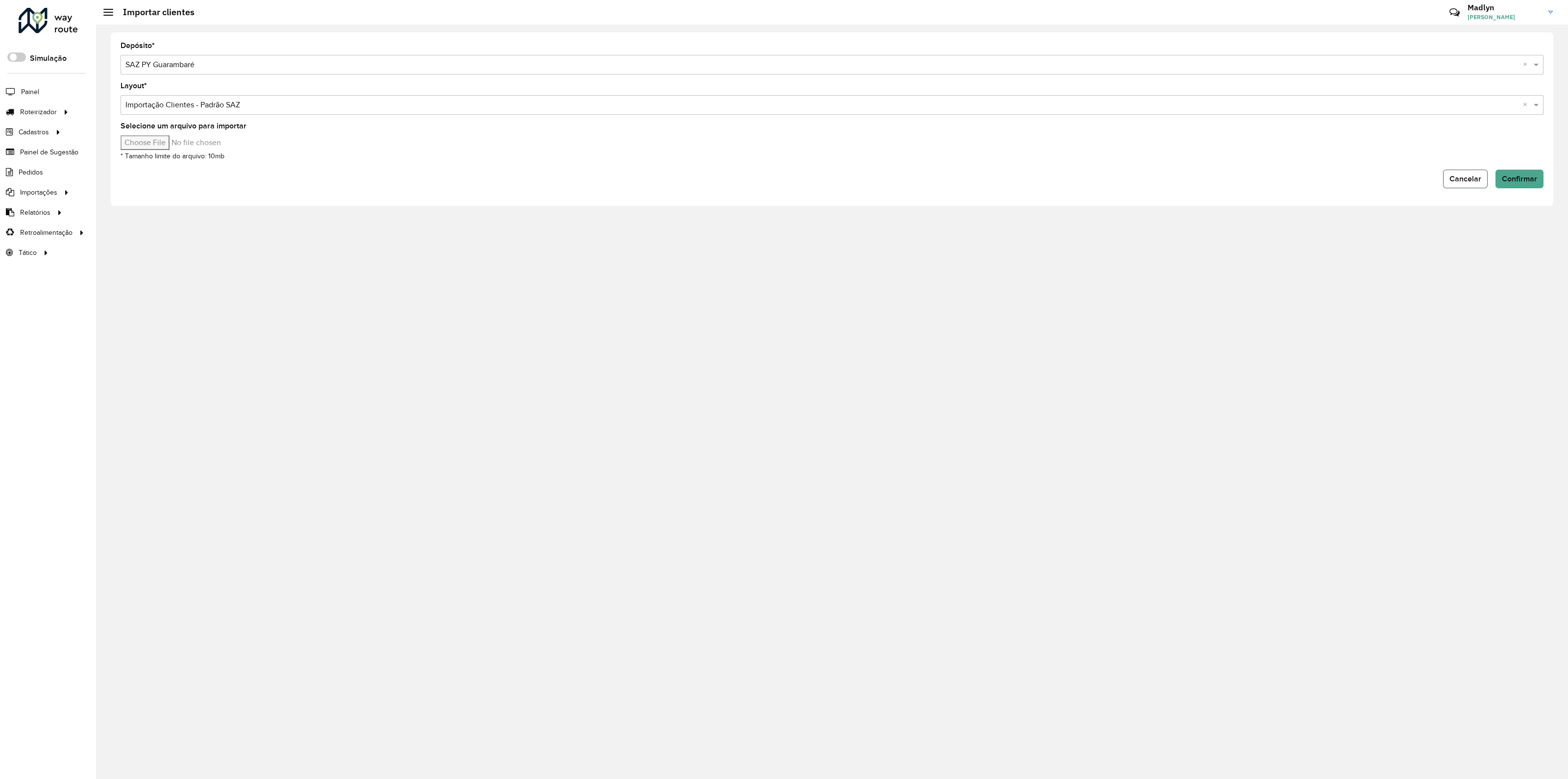
click at [1461, 177] on span "Cancelar" at bounding box center [1465, 178] width 32 height 8
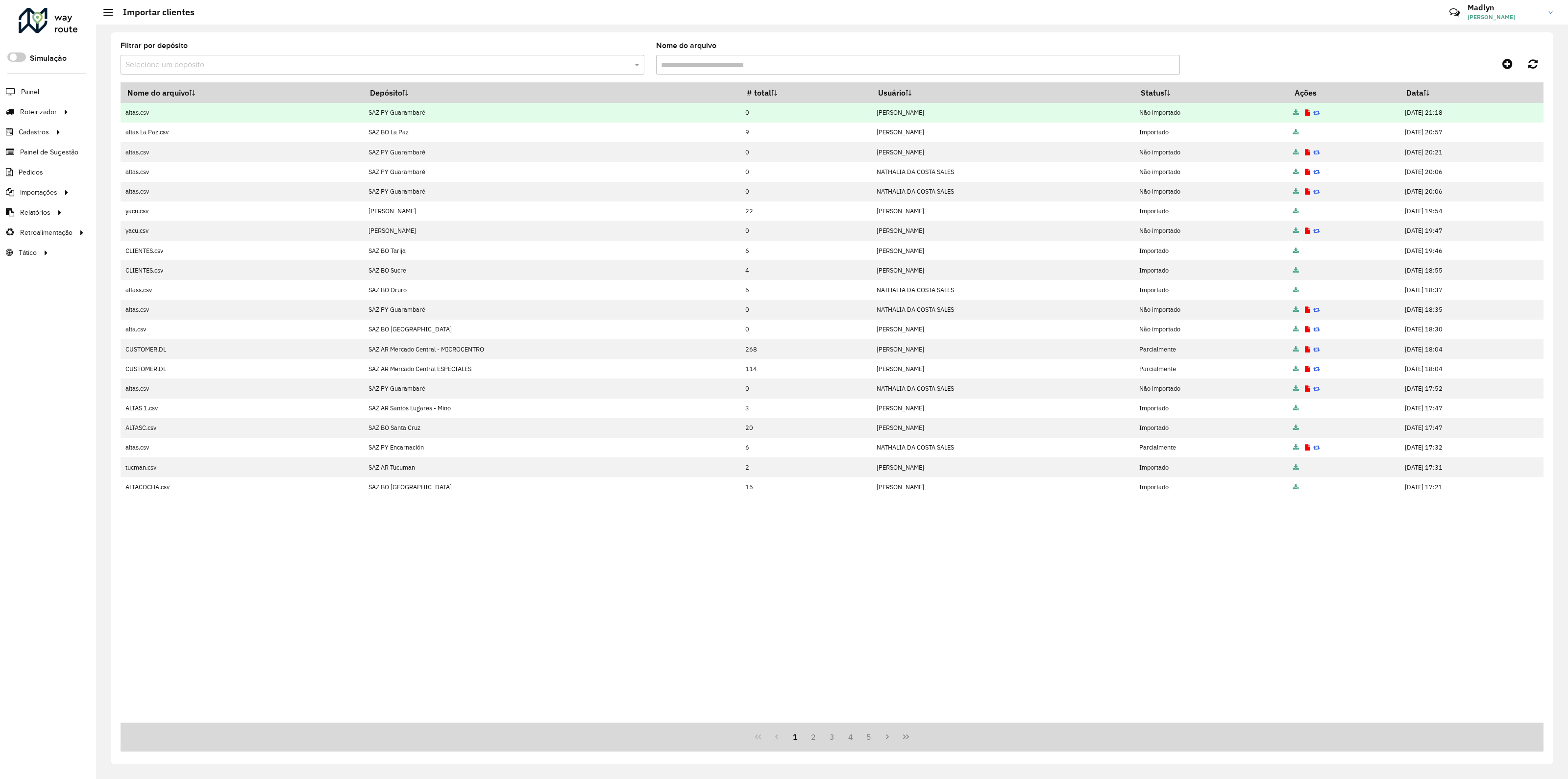
drag, startPoint x: 680, startPoint y: 109, endPoint x: 692, endPoint y: 111, distance: 12.2
click at [740, 111] on td "0" at bounding box center [806, 112] width 131 height 19
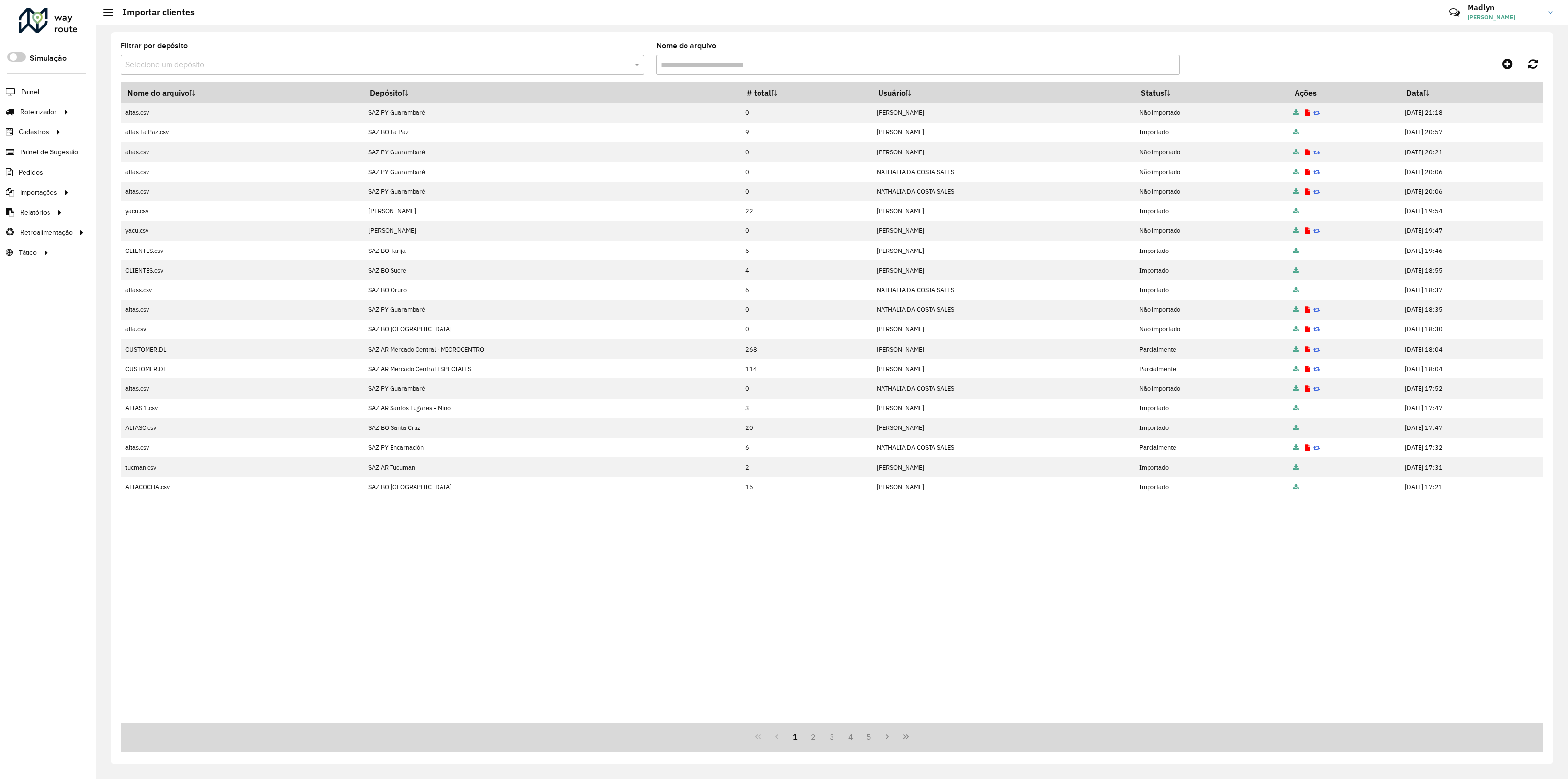
click at [273, 53] on div "Filtrar por depósito Selecione um depósito" at bounding box center [382, 58] width 524 height 32
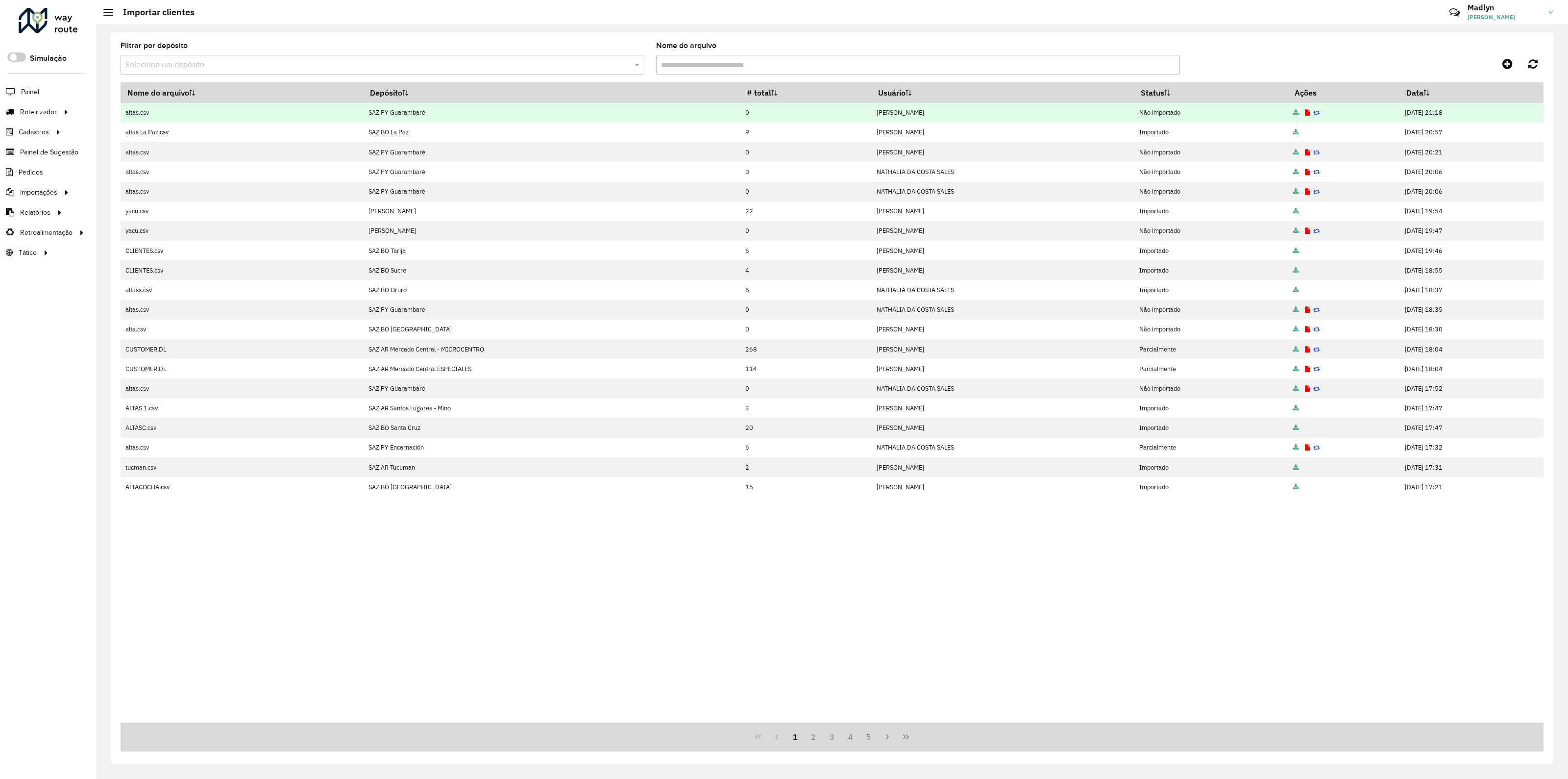
drag, startPoint x: 402, startPoint y: 113, endPoint x: 343, endPoint y: 110, distance: 59.1
click at [363, 110] on td "SAZ PY Guarambaré" at bounding box center [551, 112] width 377 height 19
copy td "SAZ PY Guarambaré"
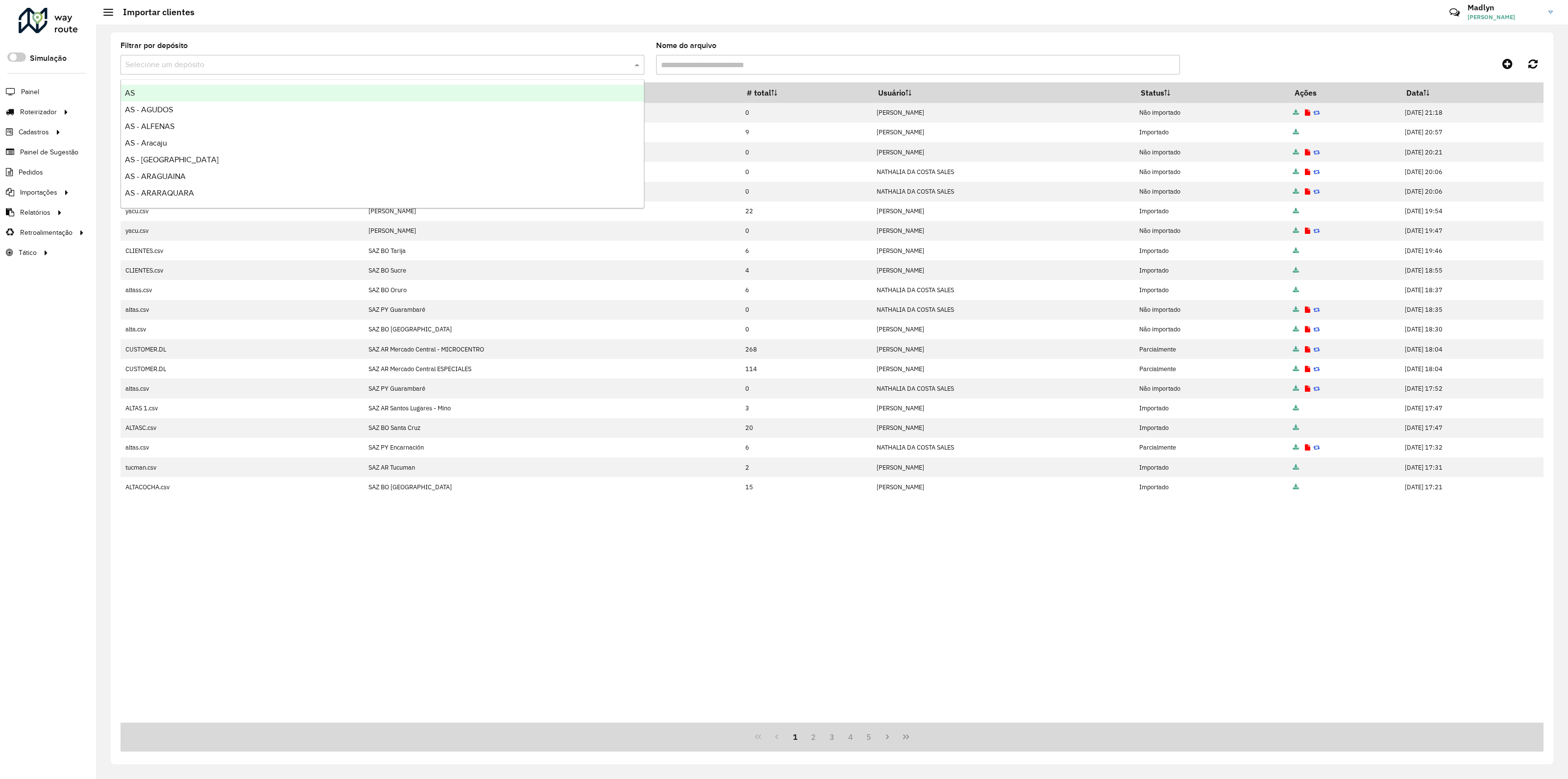
click at [172, 63] on input "text" at bounding box center [372, 65] width 494 height 12
paste input "**********"
type input "**********"
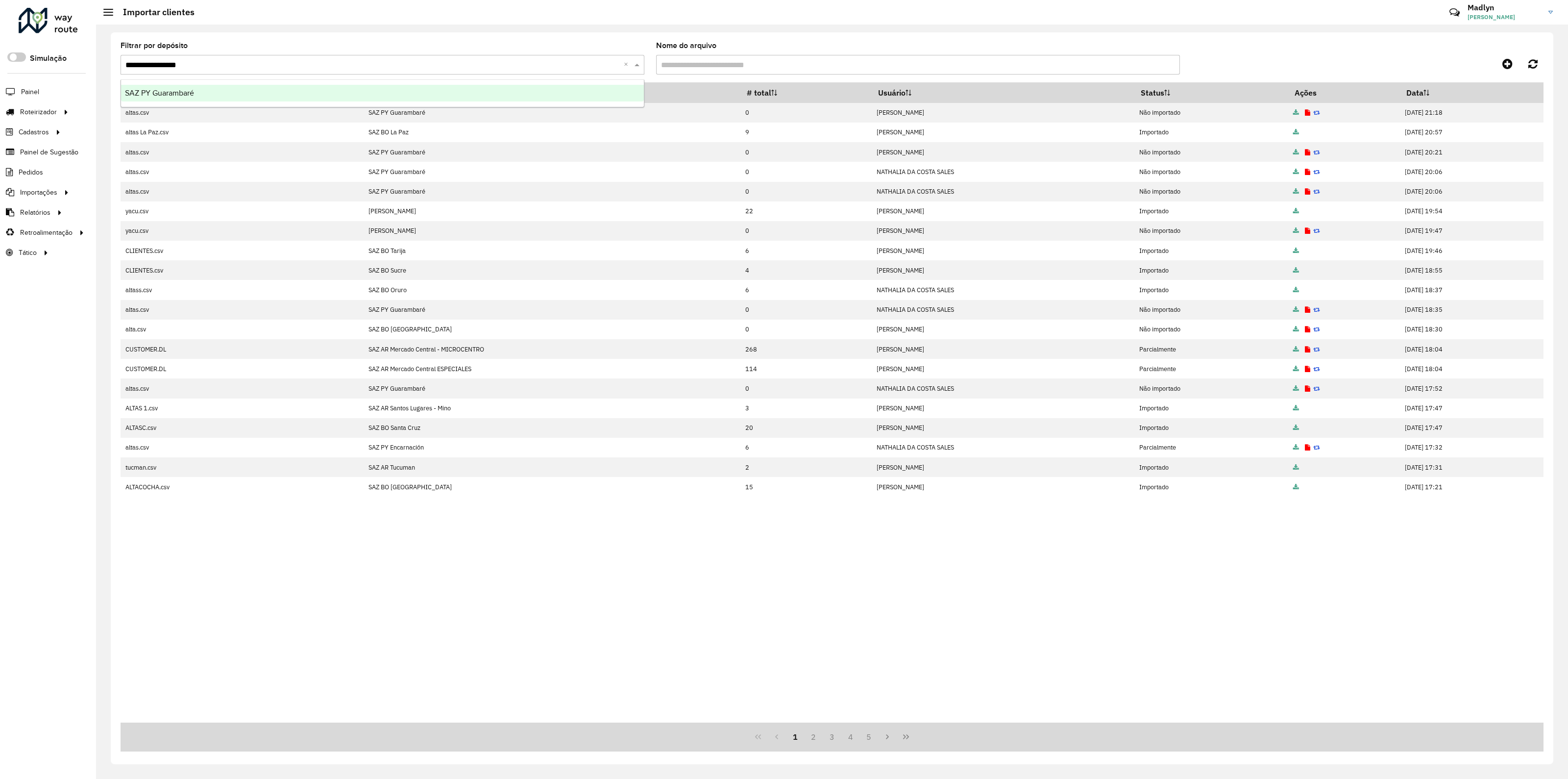
click at [177, 89] on span "SAZ PY Guarambaré" at bounding box center [159, 93] width 69 height 8
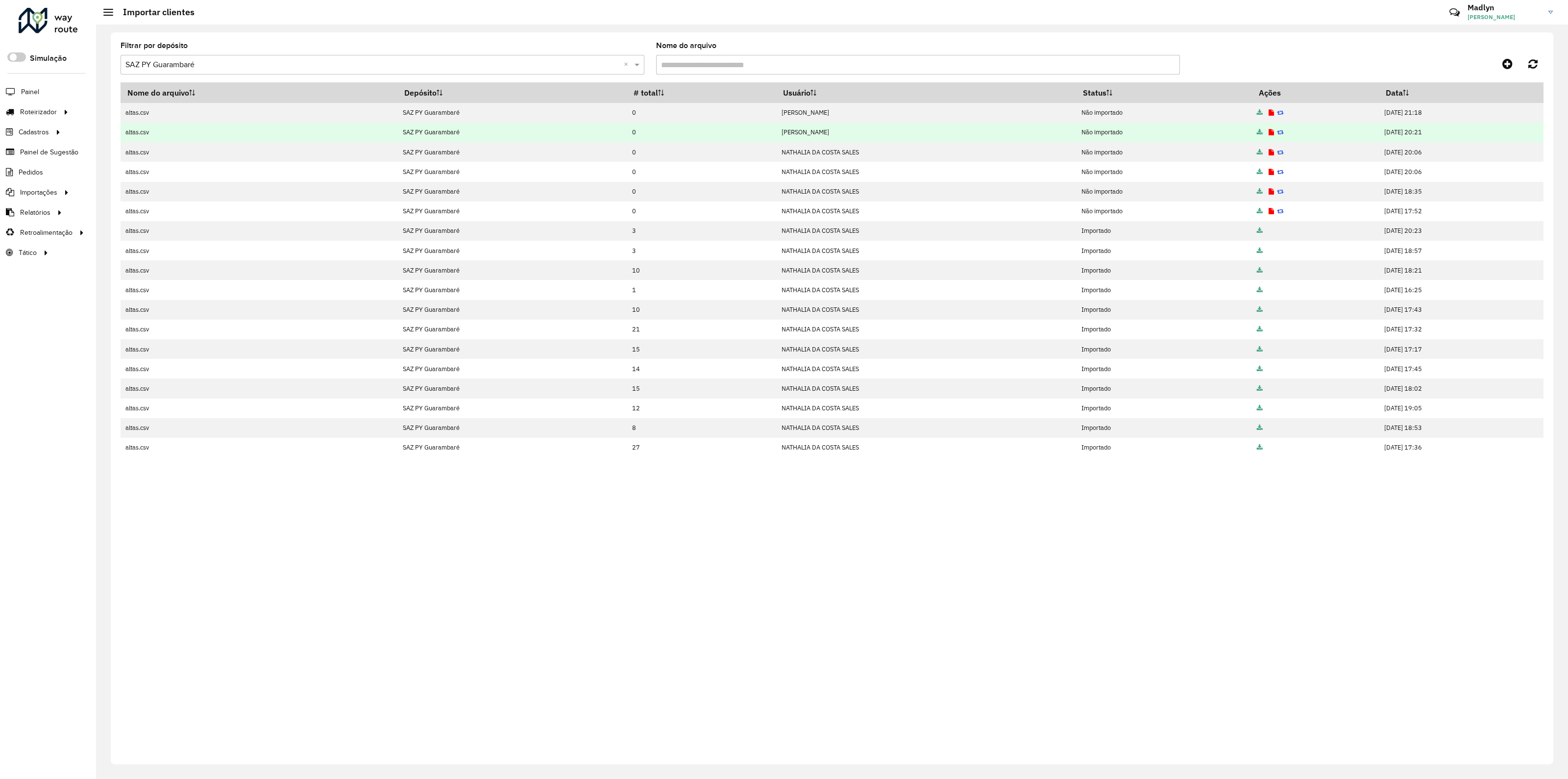
drag, startPoint x: 592, startPoint y: 107, endPoint x: 598, endPoint y: 127, distance: 20.9
click at [627, 121] on td "0" at bounding box center [701, 112] width 150 height 19
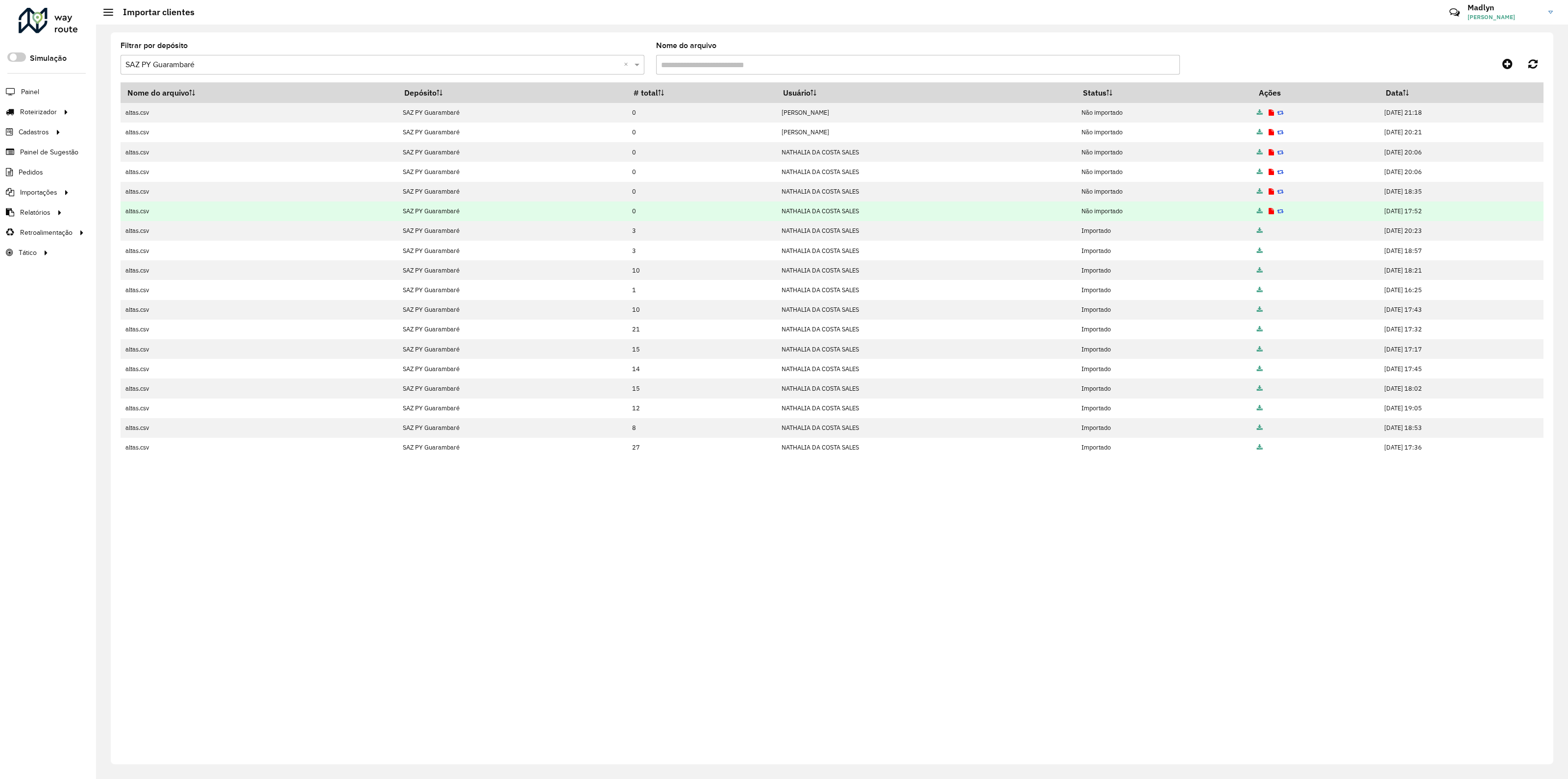
drag, startPoint x: 595, startPoint y: 160, endPoint x: 594, endPoint y: 213, distance: 53.0
click at [594, 213] on tbody "altas.csv SAZ PY Guarambaré 0 Madlyn Anne Correa Não importado 15/09/2025 21:18…" at bounding box center [832, 280] width 1423 height 354
click at [627, 213] on td "0" at bounding box center [701, 211] width 150 height 19
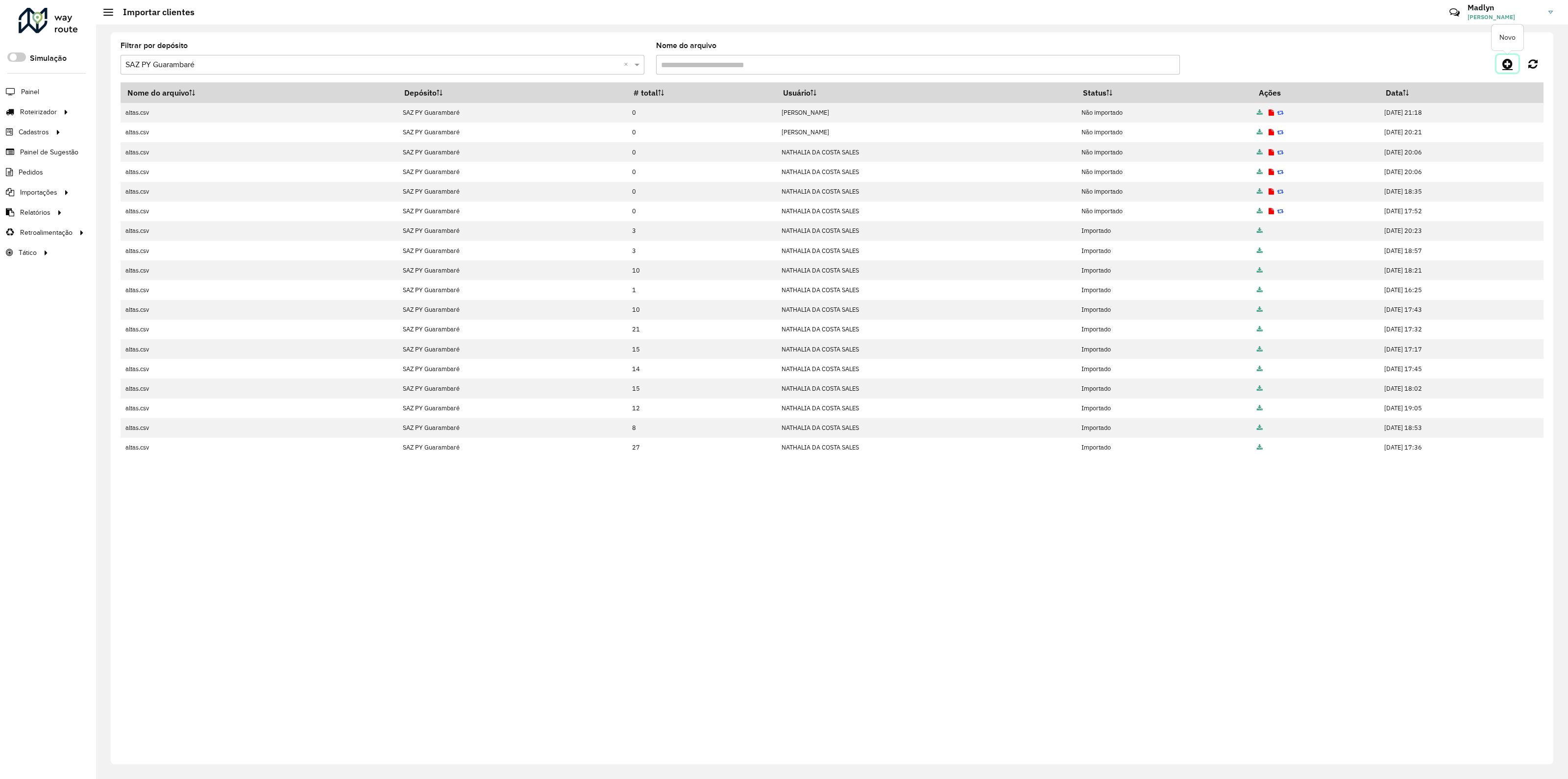
click at [1507, 62] on icon at bounding box center [1508, 64] width 10 height 12
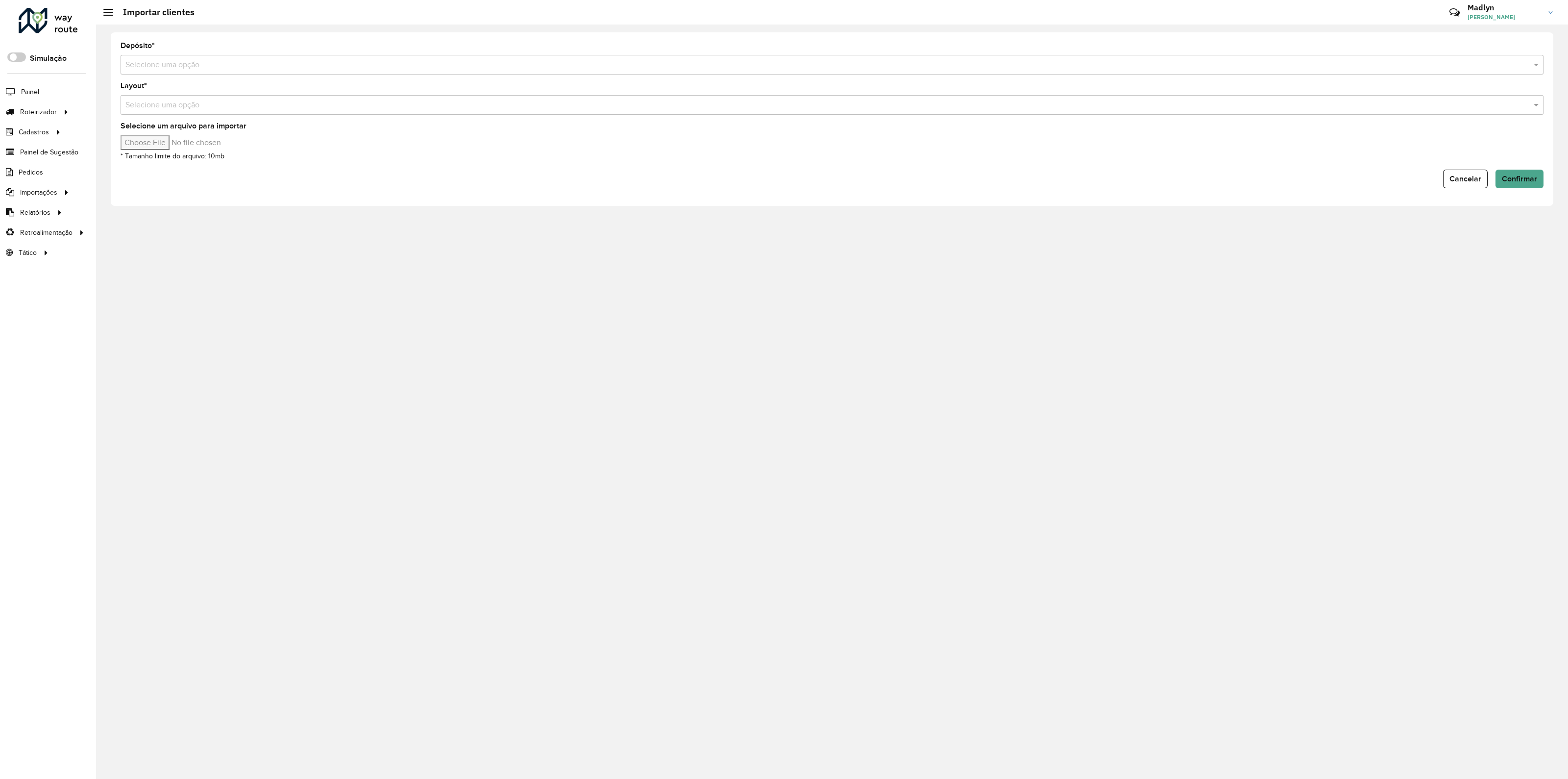
click at [197, 67] on input "text" at bounding box center [822, 65] width 1393 height 12
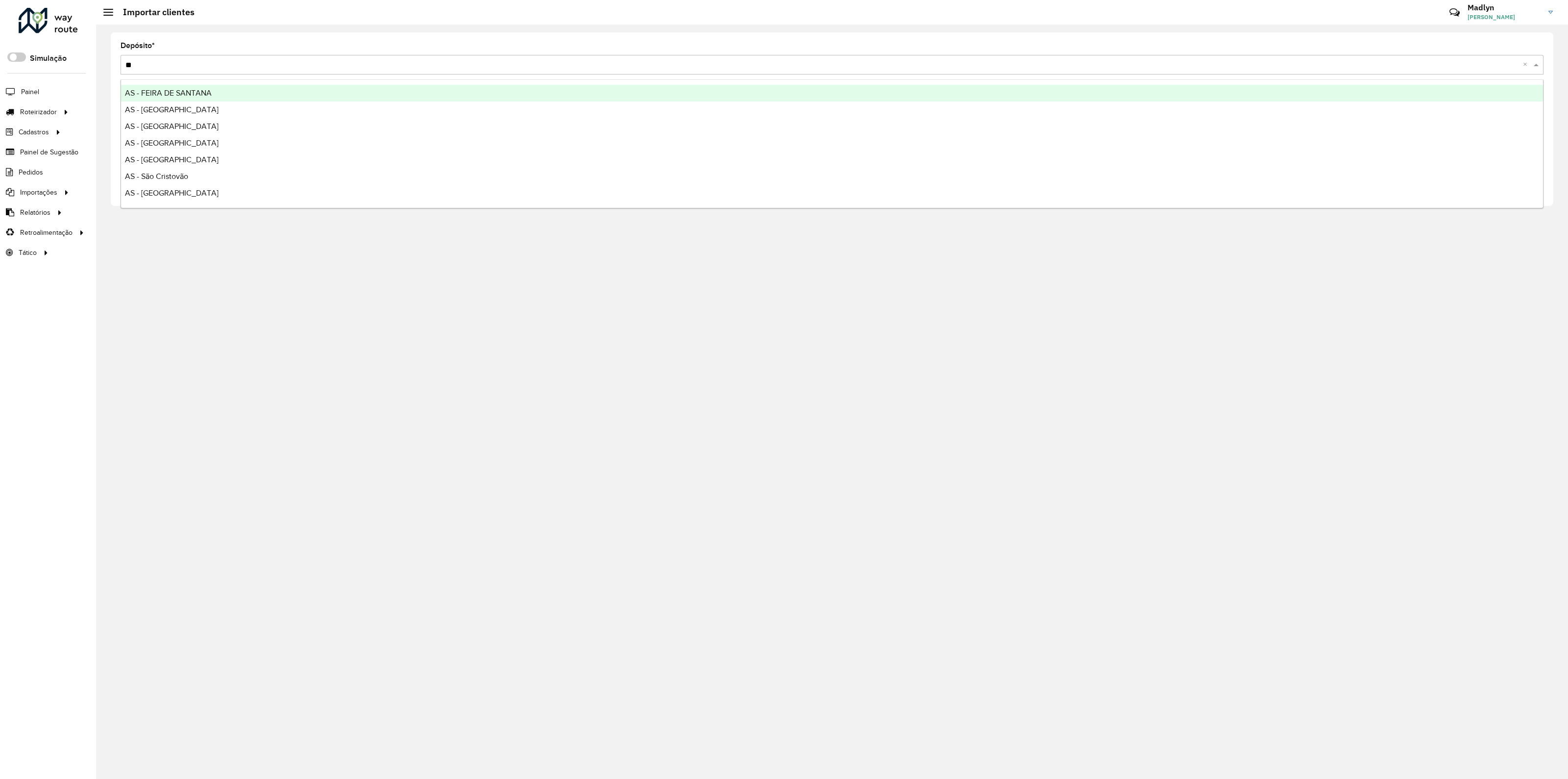
type input "*"
type input "*********"
click at [197, 94] on div "SAZ PY Guarambaré" at bounding box center [832, 93] width 1422 height 17
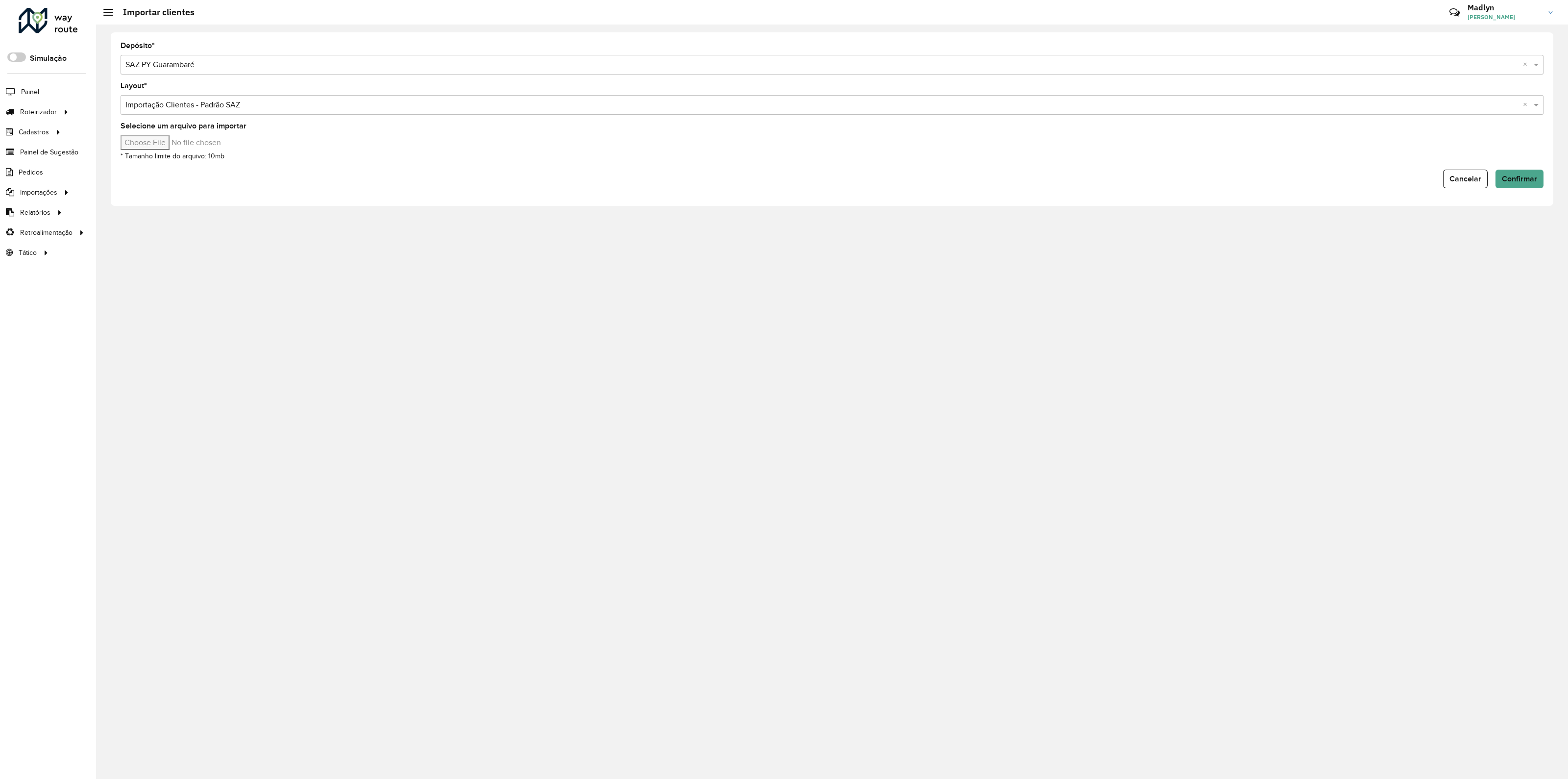
click at [156, 143] on input "Selecione um arquivo para importar" at bounding box center [204, 142] width 166 height 15
type input "**********"
click at [1513, 175] on span "Confirmar" at bounding box center [1519, 178] width 35 height 8
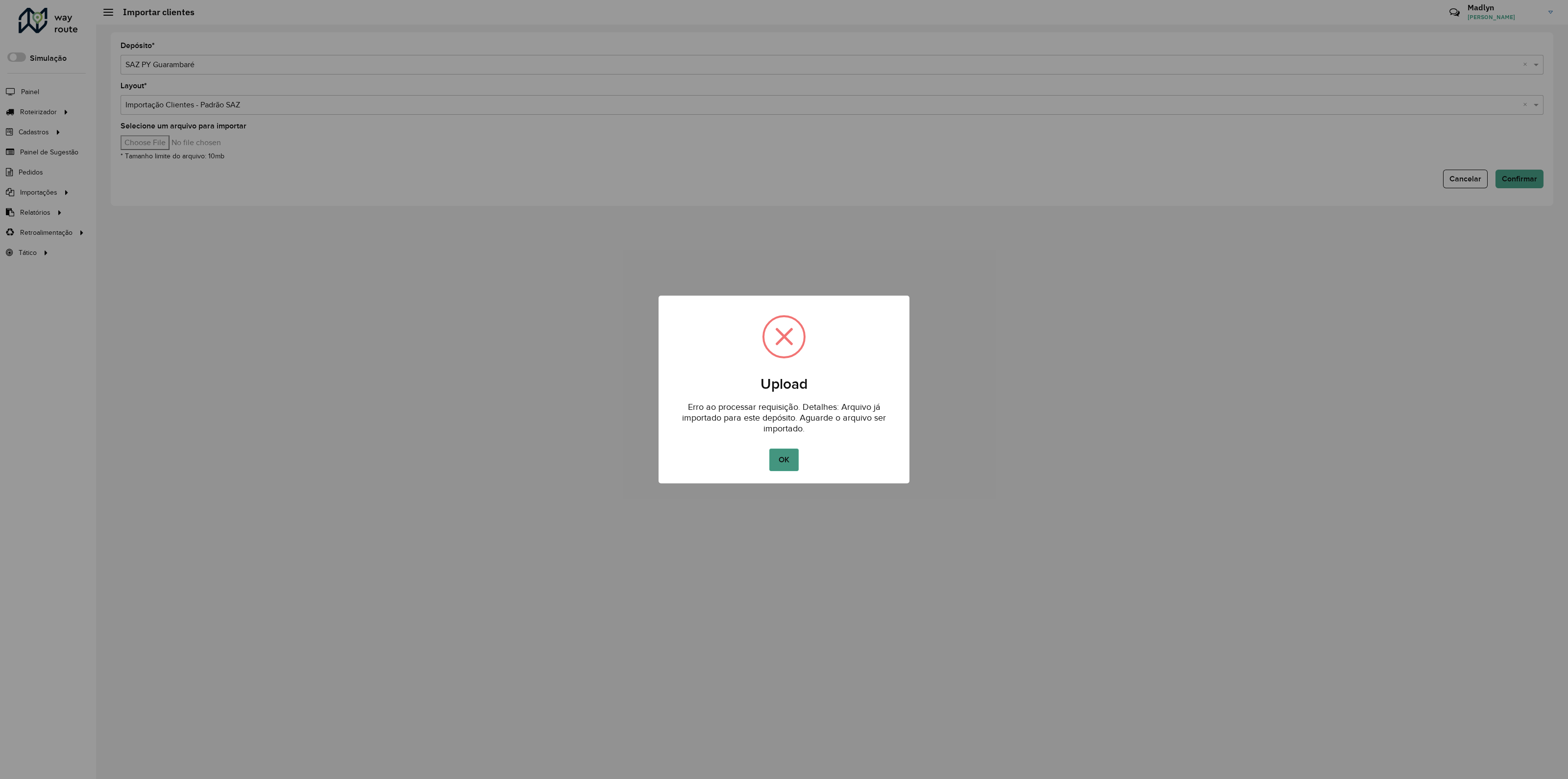
click at [780, 460] on button "OK" at bounding box center [783, 460] width 29 height 22
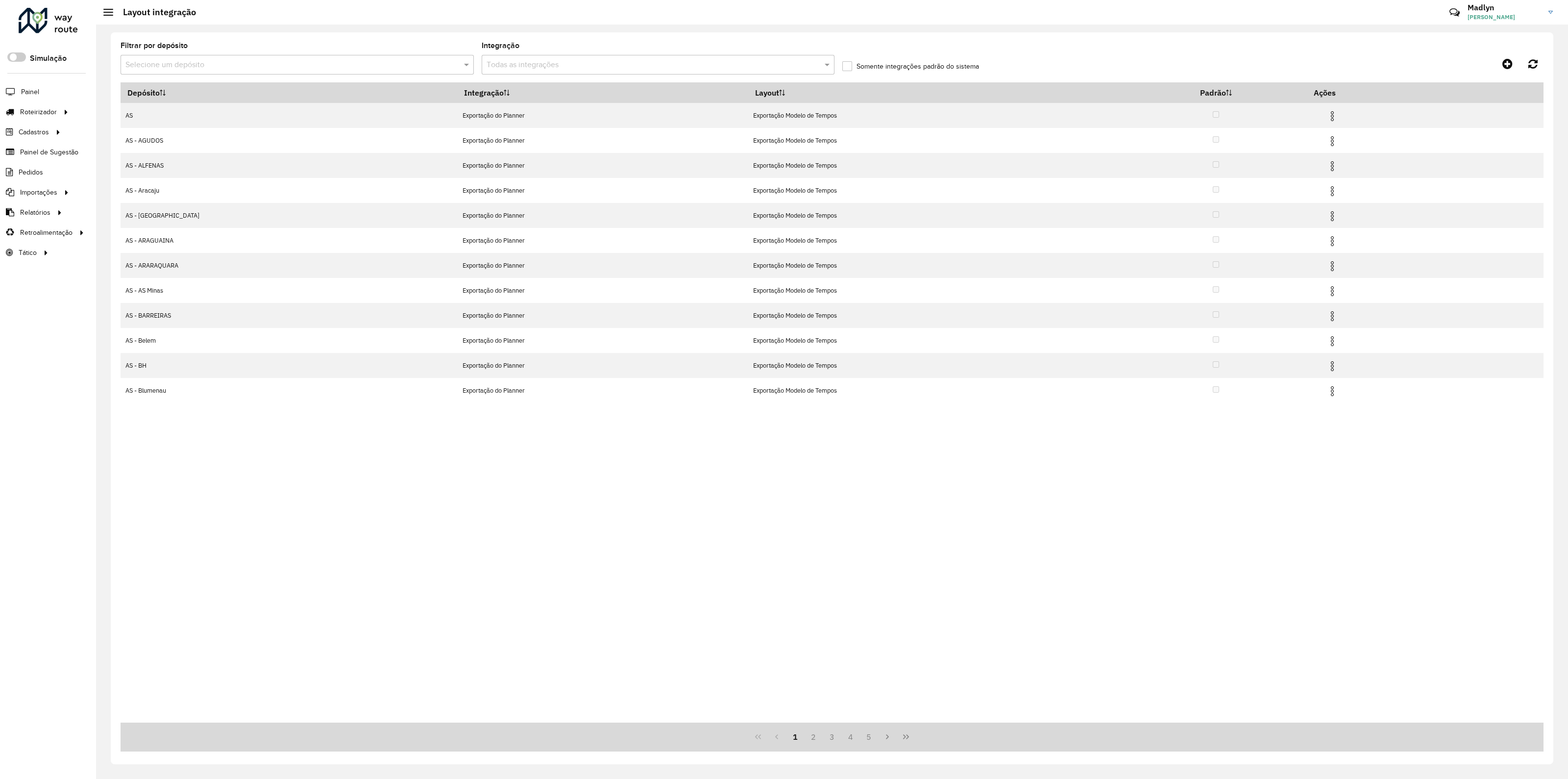
click at [152, 55] on div "Filtrar por depósito Selecione um depósito" at bounding box center [298, 58] width 353 height 32
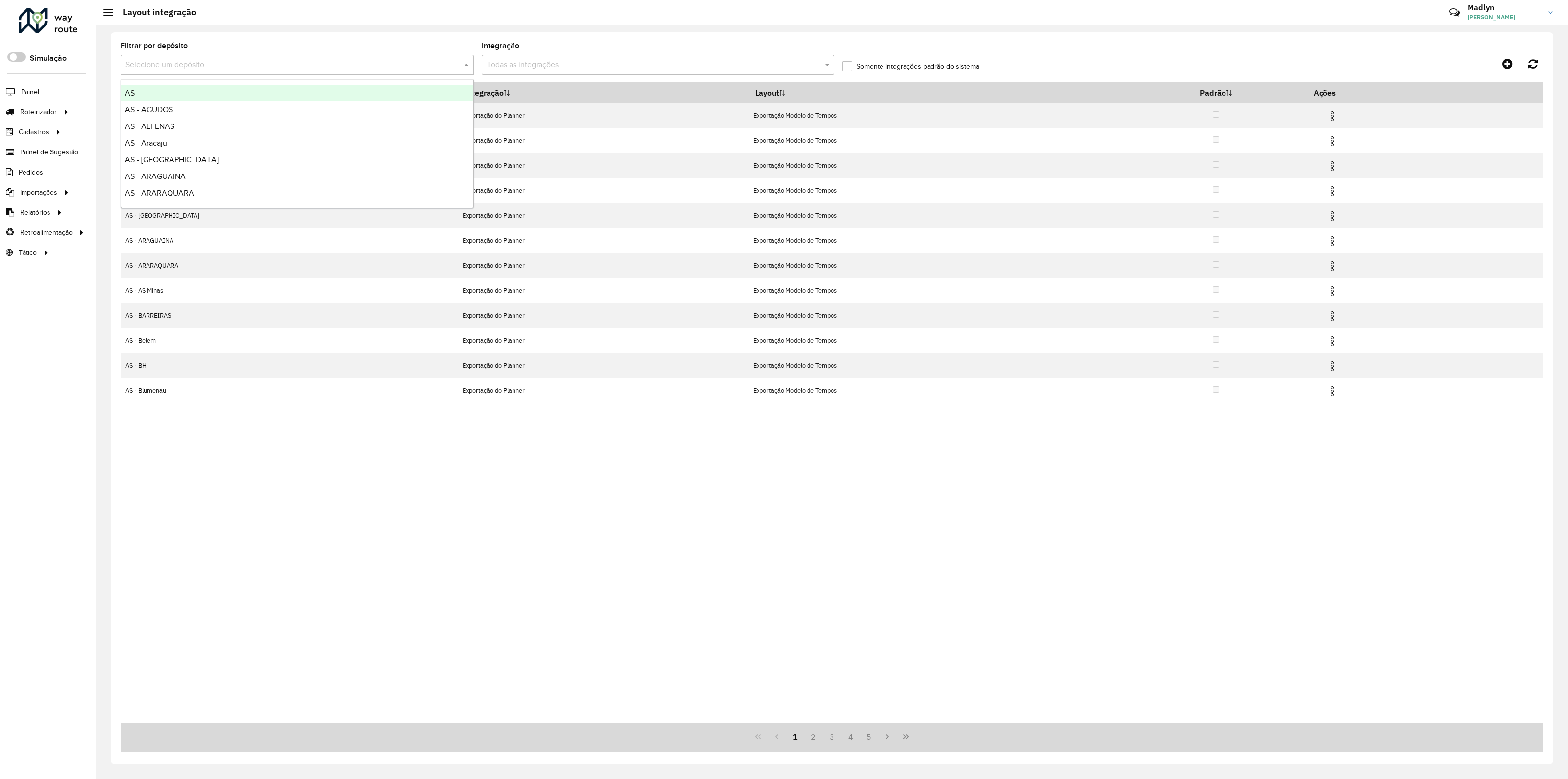
click at [147, 62] on input "text" at bounding box center [287, 65] width 324 height 12
type input "*********"
click at [311, 93] on div "SAZ PY Guarambaré" at bounding box center [297, 93] width 352 height 17
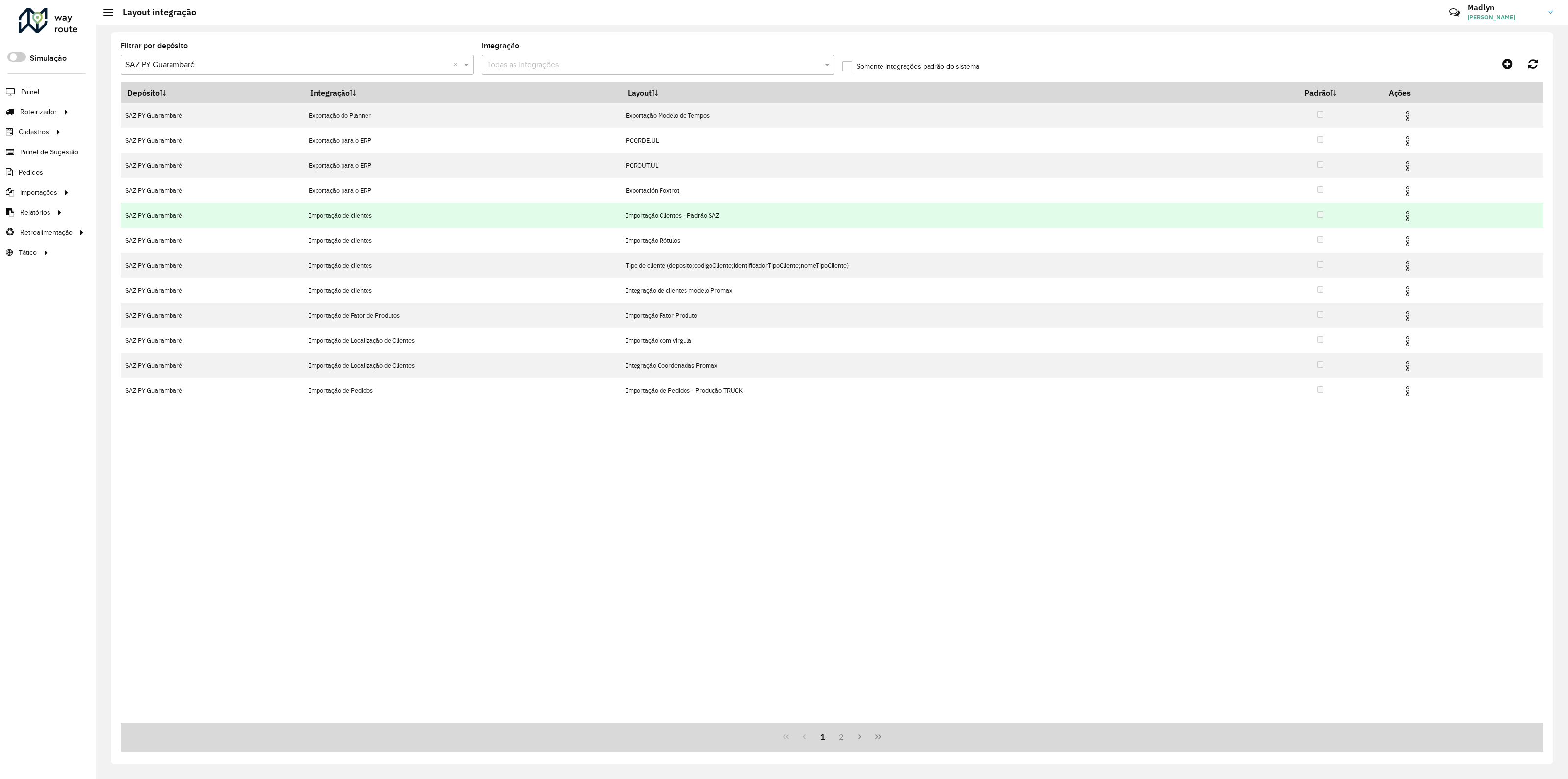
click at [1411, 215] on img at bounding box center [1407, 216] width 12 height 12
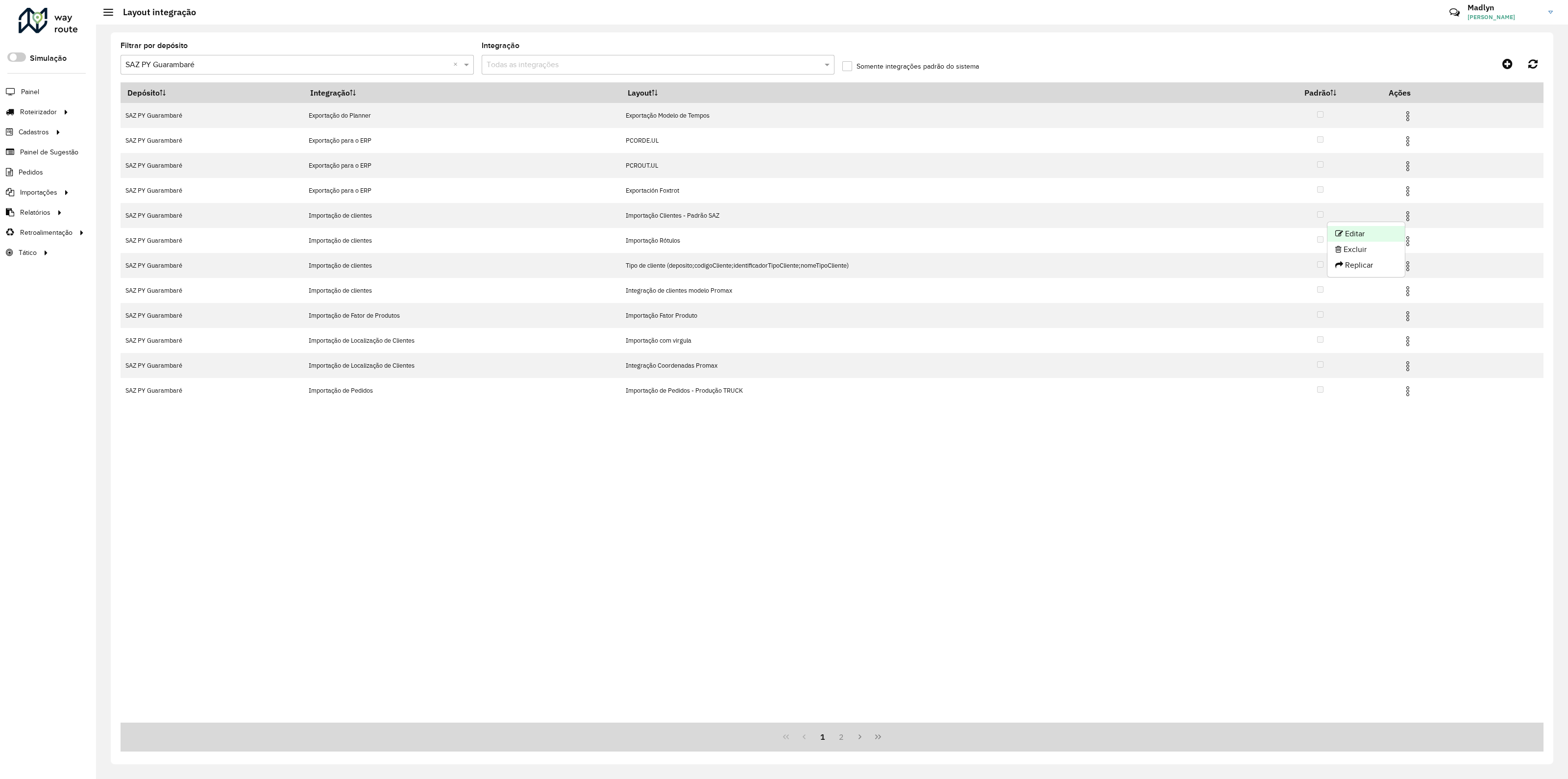
click at [1376, 231] on li "Editar" at bounding box center [1366, 233] width 77 height 15
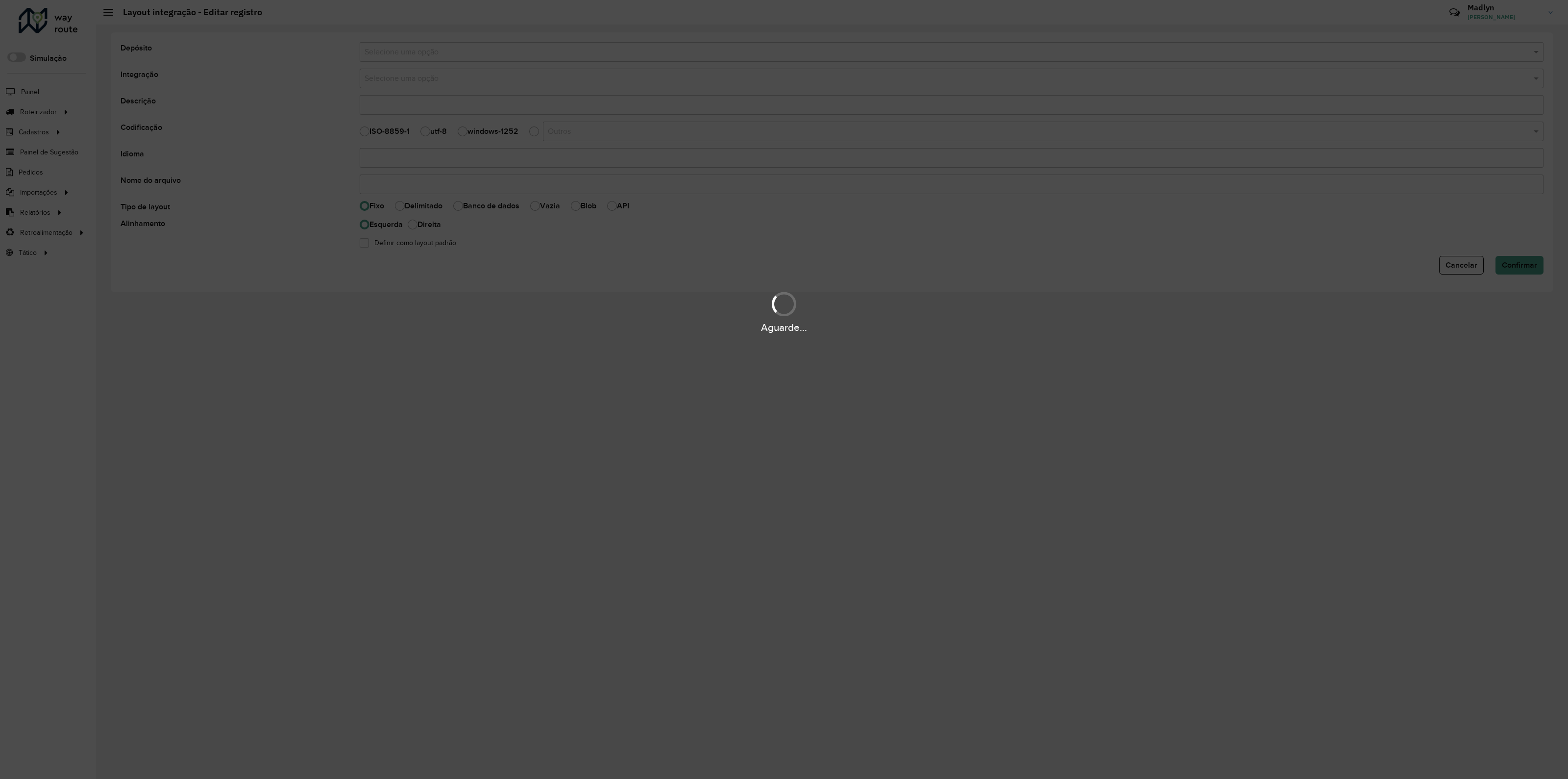
type input "**********"
type input "*****"
select select
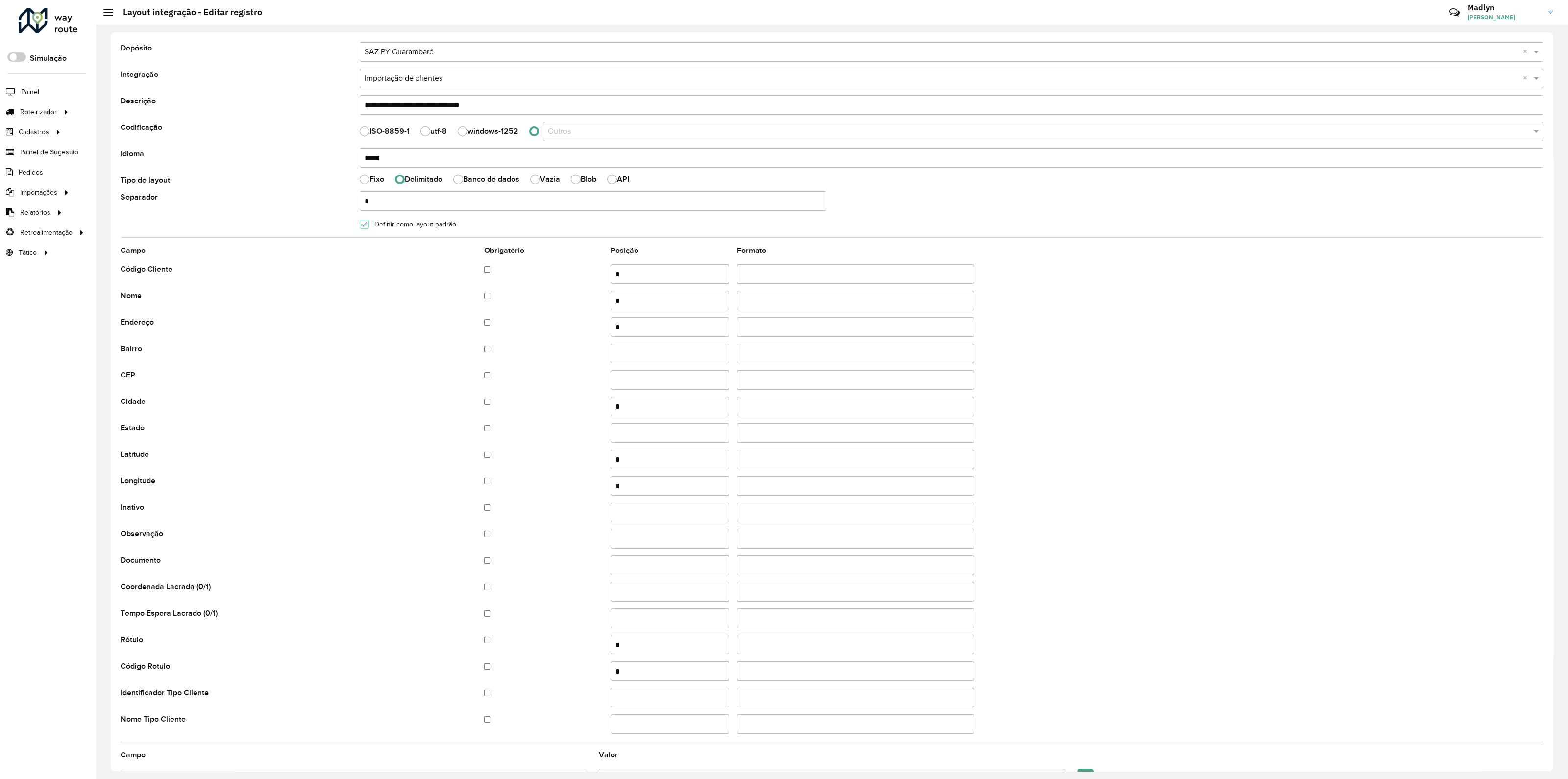
drag, startPoint x: 371, startPoint y: 199, endPoint x: 356, endPoint y: 199, distance: 15.0
click at [356, 199] on div "*" at bounding box center [592, 201] width 478 height 19
click at [382, 201] on input "*" at bounding box center [593, 201] width 467 height 19
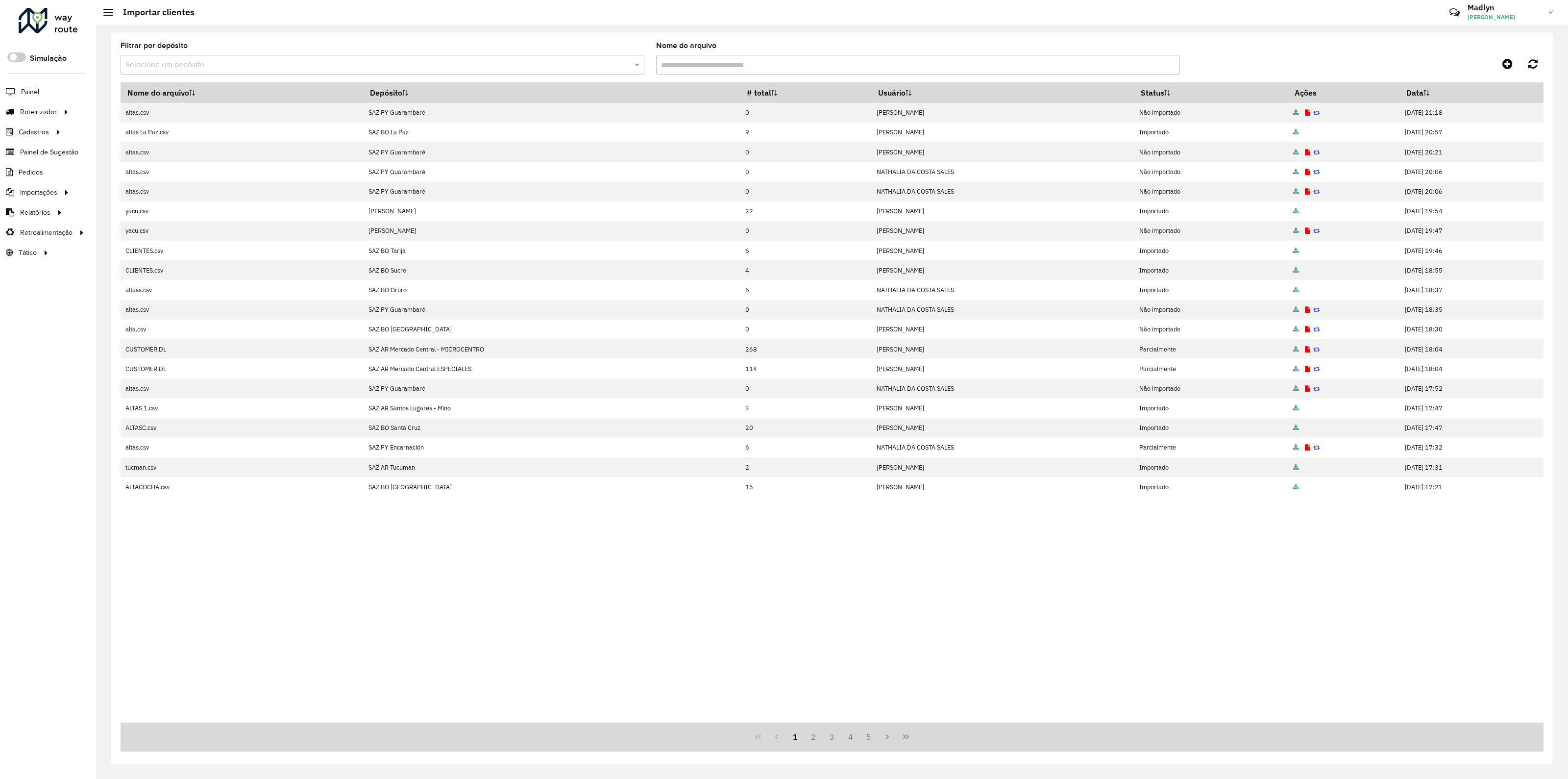
click at [201, 65] on input "text" at bounding box center [372, 65] width 494 height 12
type input "**********"
click at [205, 96] on div "SAZ PY Guarambaré" at bounding box center [382, 93] width 523 height 17
